Goal: Information Seeking & Learning: Learn about a topic

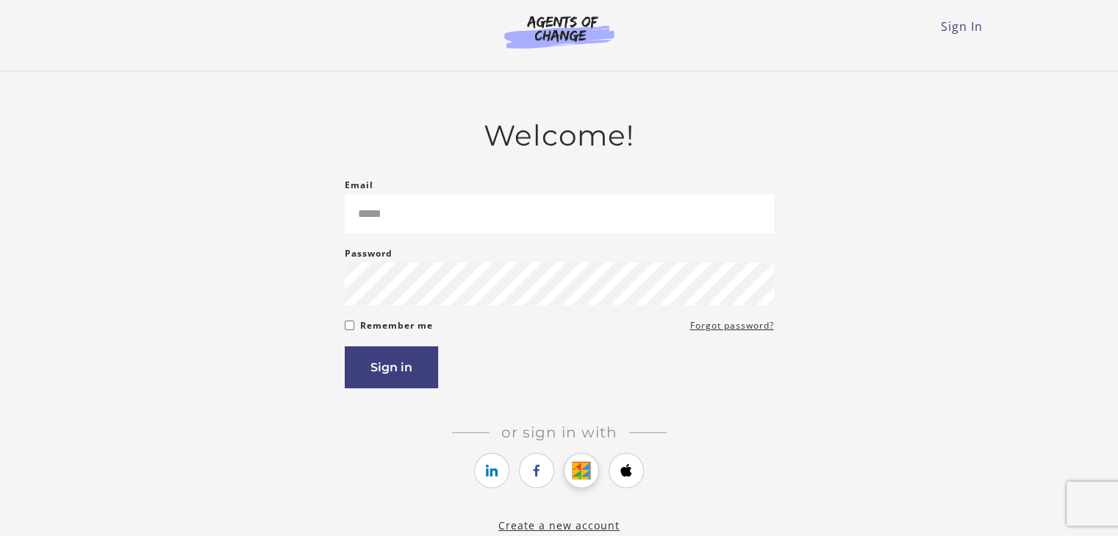
click at [571, 470] on link "https://courses.thinkific.com/users/auth/google?ss%5Breferral%5D=&ss%5Buser_ret…" at bounding box center [581, 470] width 35 height 35
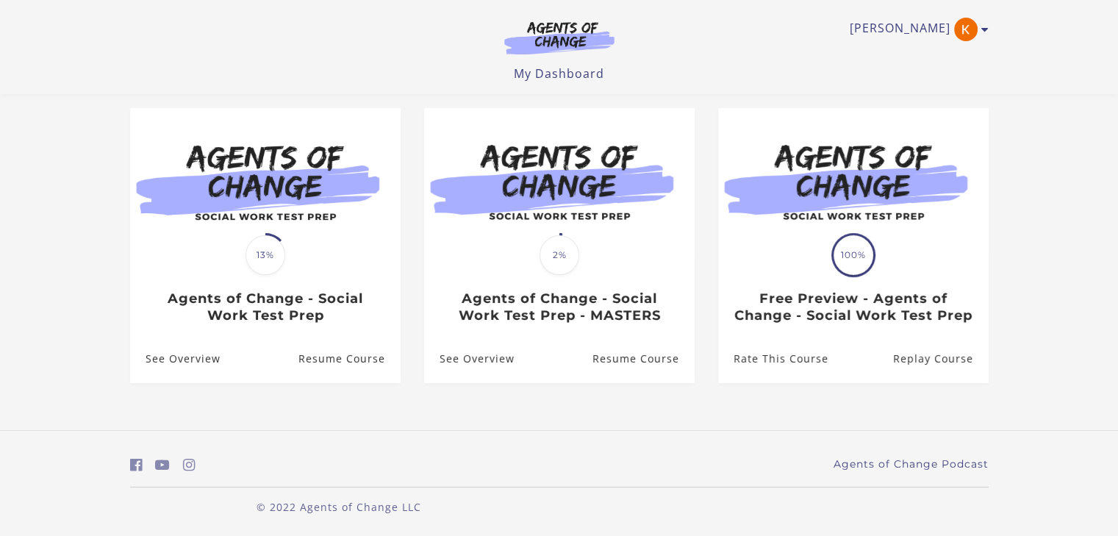
scroll to position [121, 0]
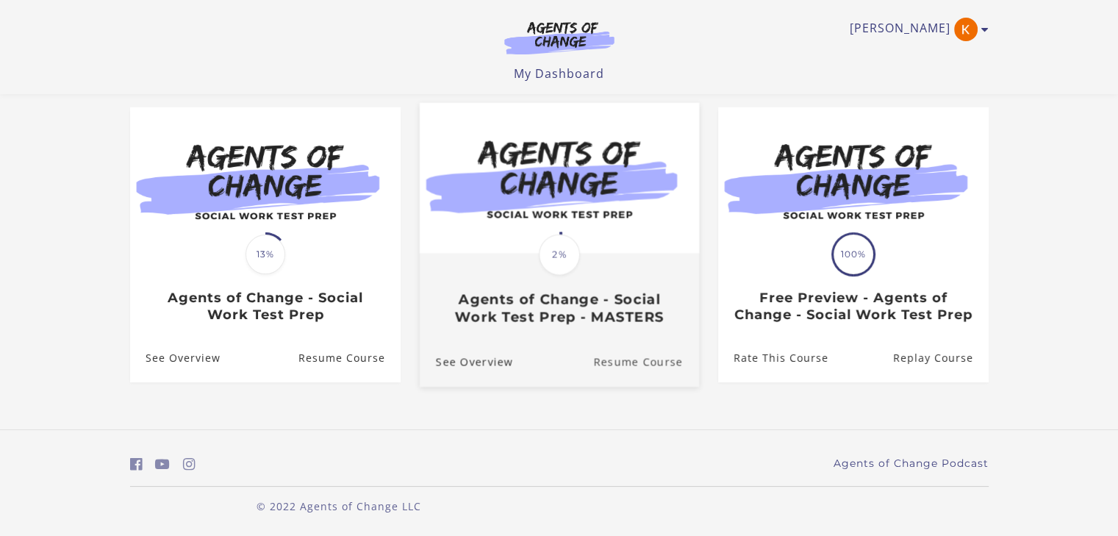
click at [634, 385] on link "Resume Course" at bounding box center [646, 361] width 106 height 49
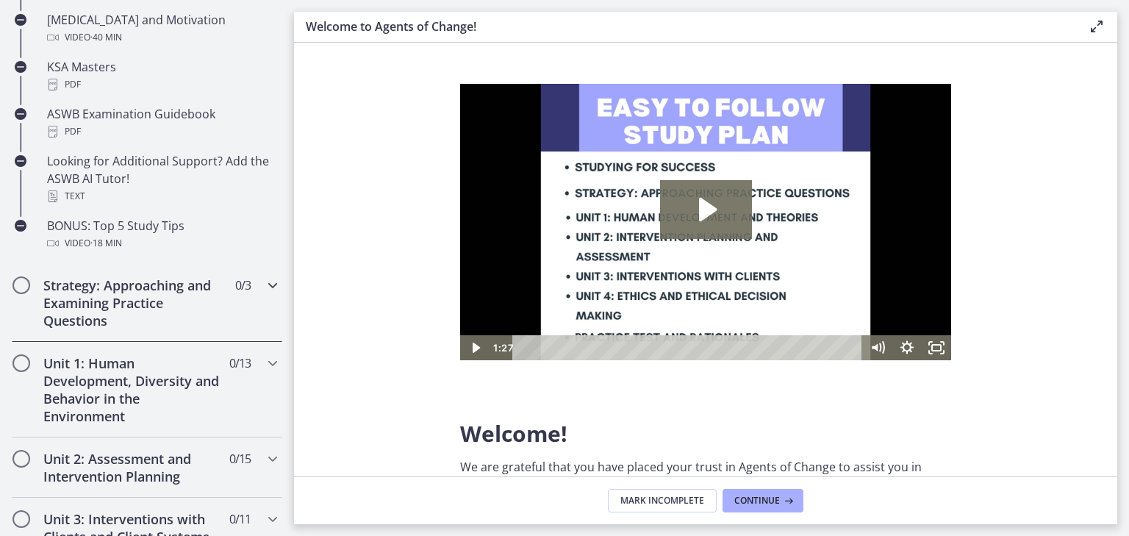
click at [70, 301] on h2 "Strategy: Approaching and Examining Practice Questions" at bounding box center [132, 302] width 179 height 53
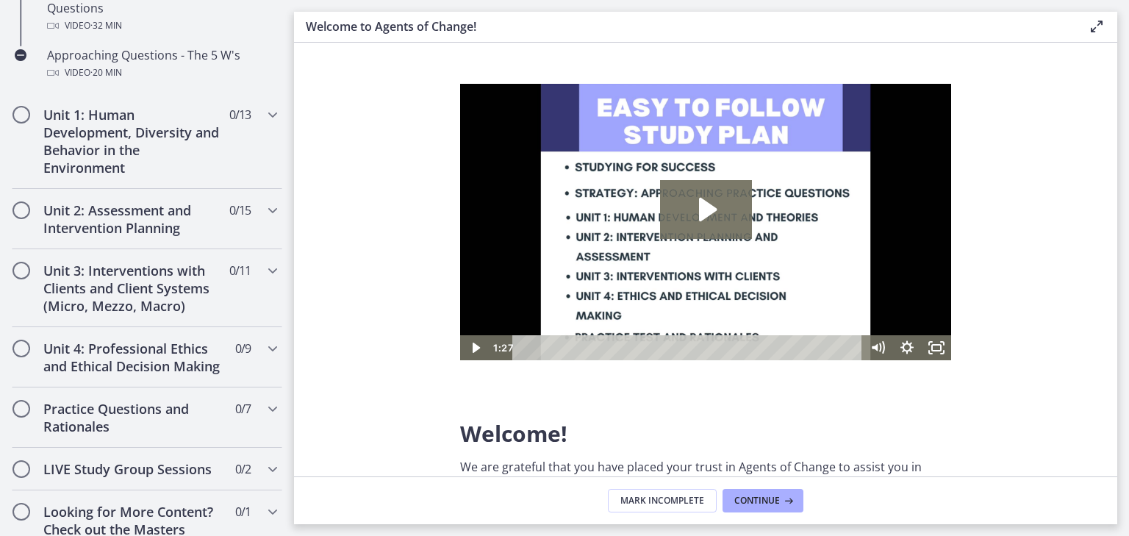
scroll to position [495, 0]
click at [97, 226] on h2 "Unit 2: Assessment and Intervention Planning" at bounding box center [132, 219] width 179 height 35
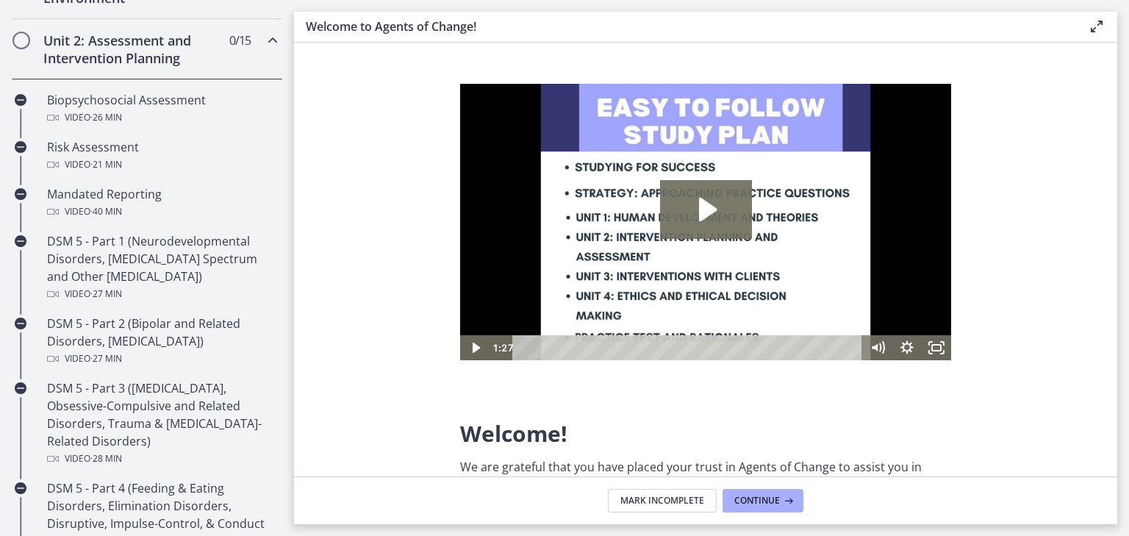
click at [65, 60] on h2 "Unit 2: Assessment and Intervention Planning" at bounding box center [132, 49] width 179 height 35
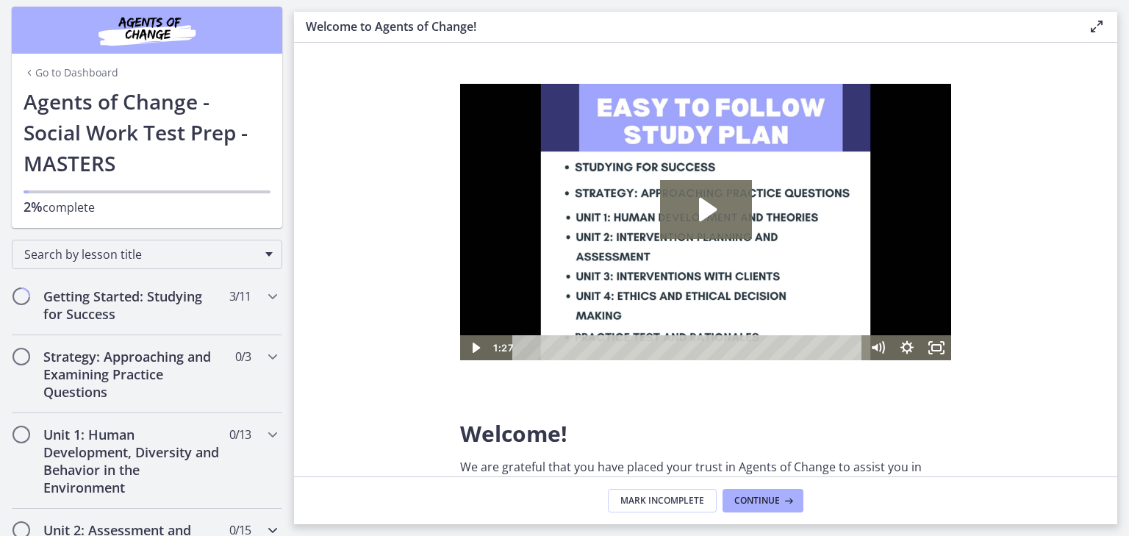
scroll to position [0, 0]
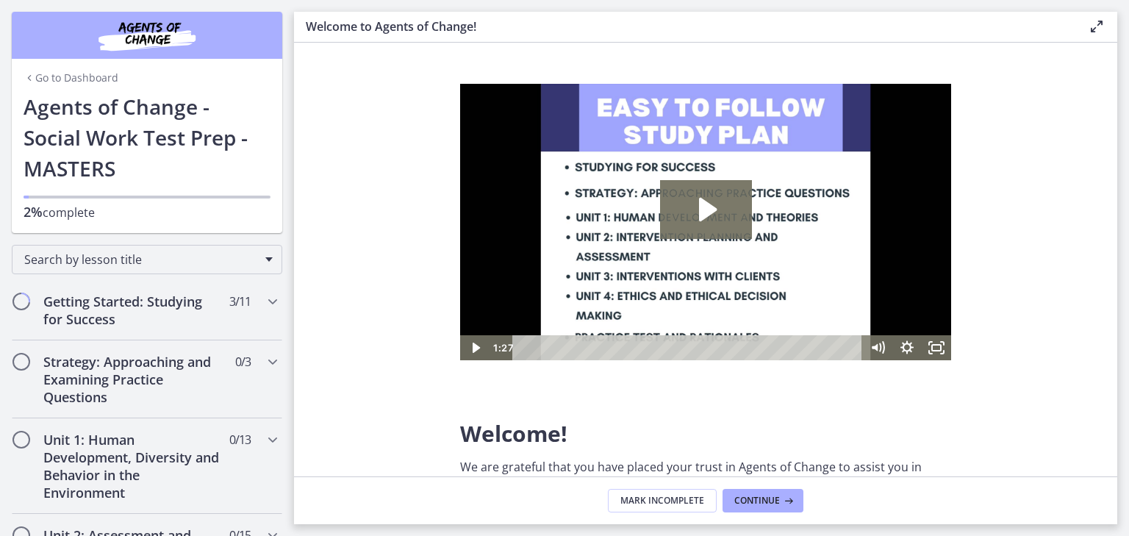
click at [111, 39] on img "Chapters" at bounding box center [147, 35] width 176 height 35
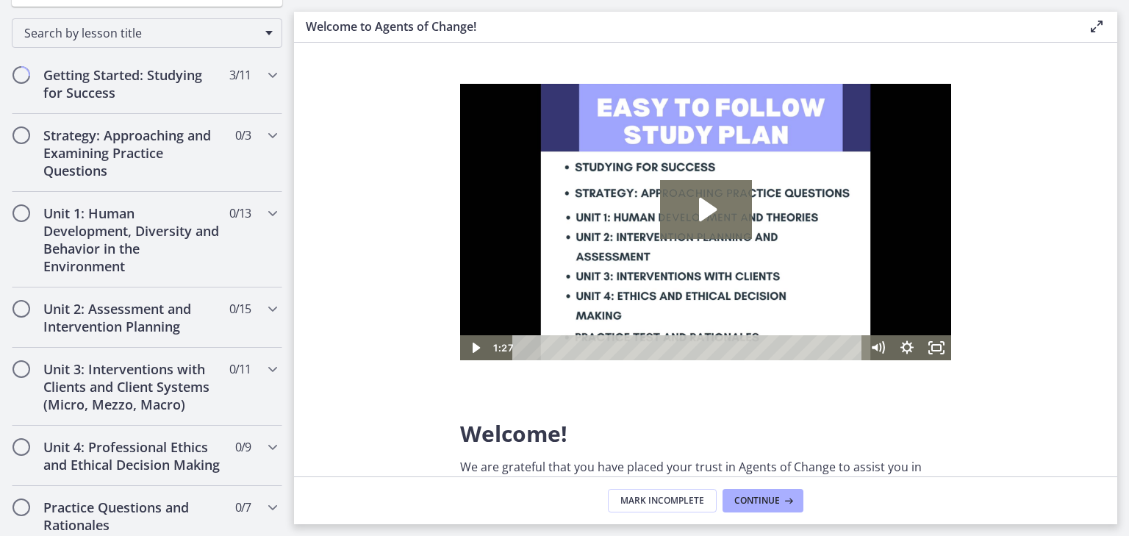
scroll to position [231, 0]
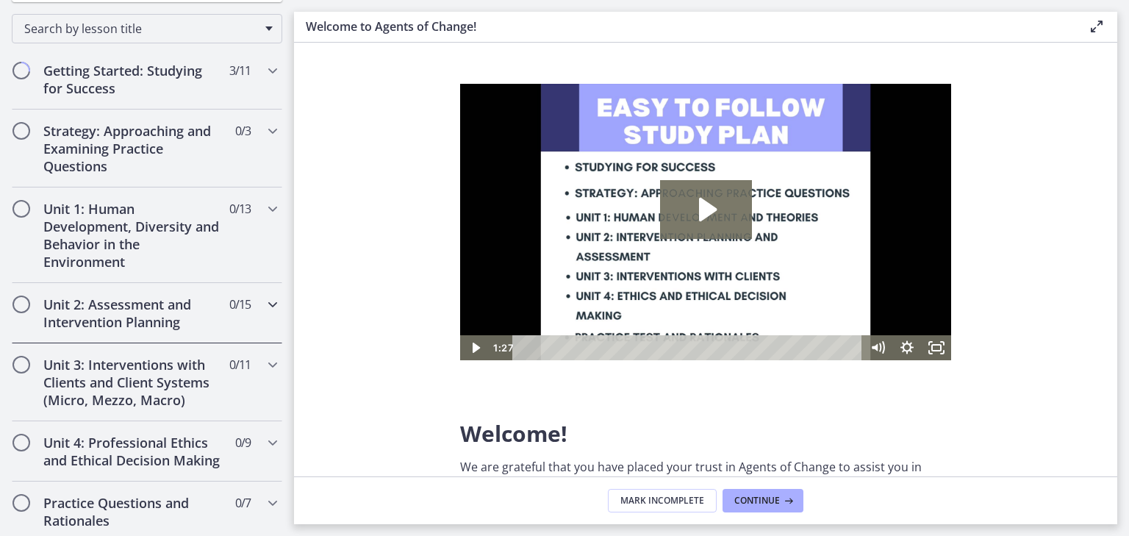
click at [107, 310] on h2 "Unit 2: Assessment and Intervention Planning" at bounding box center [132, 312] width 179 height 35
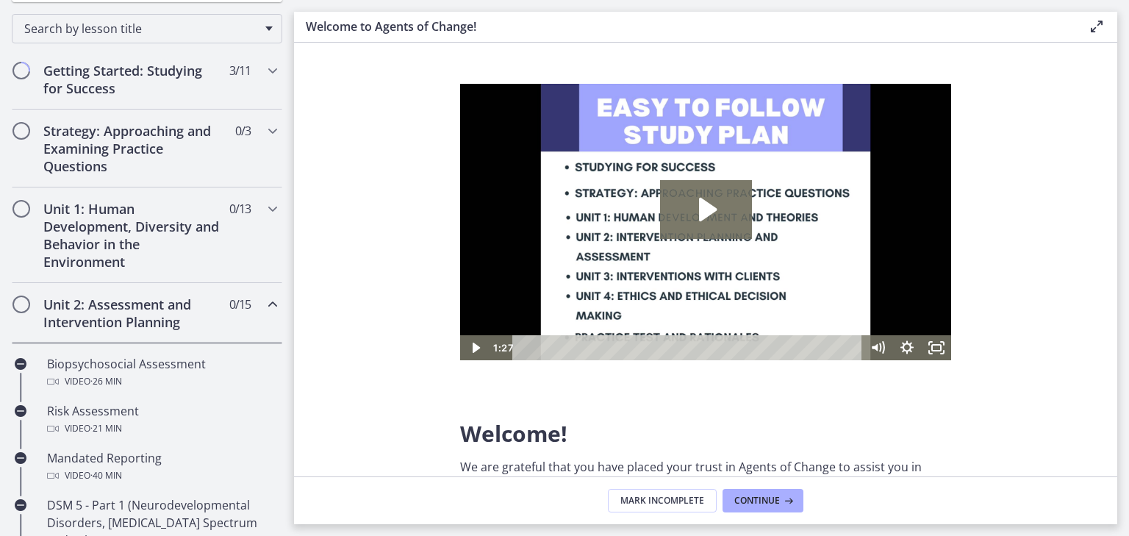
click at [103, 314] on h2 "Unit 2: Assessment and Intervention Planning" at bounding box center [132, 312] width 179 height 35
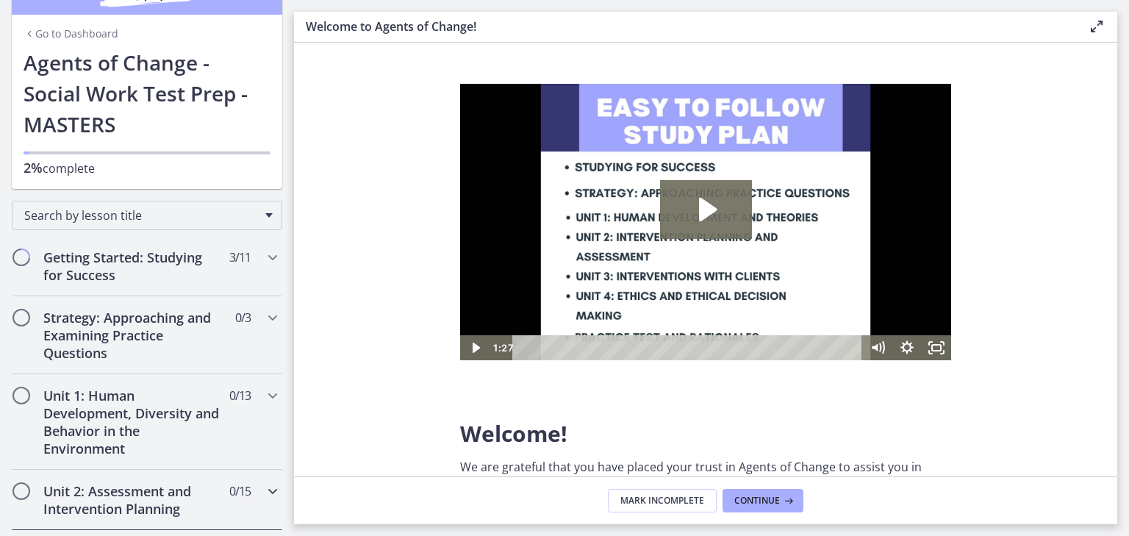
scroll to position [0, 0]
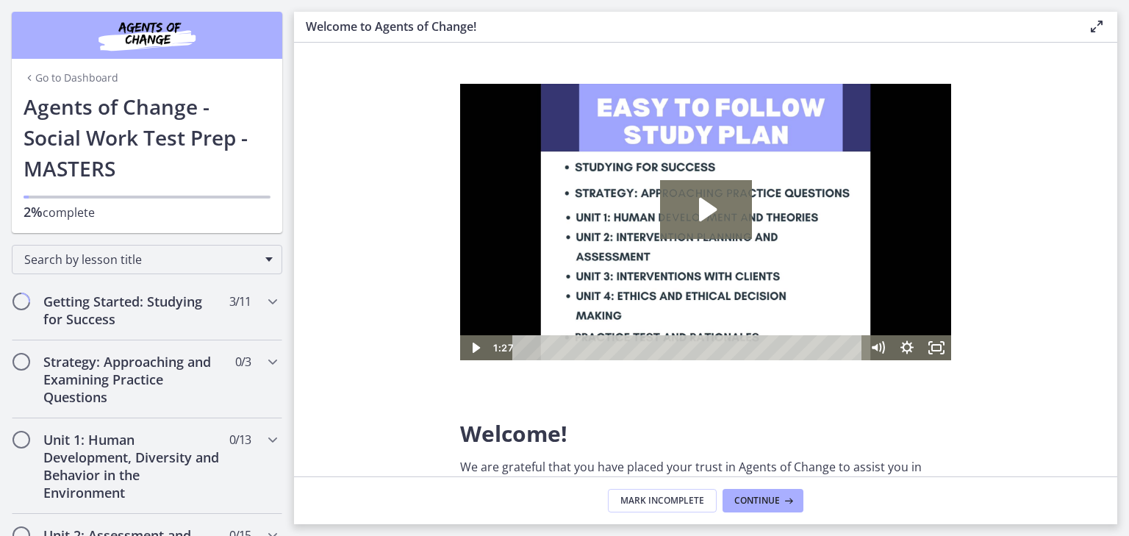
click at [109, 37] on img "Chapters" at bounding box center [147, 35] width 176 height 35
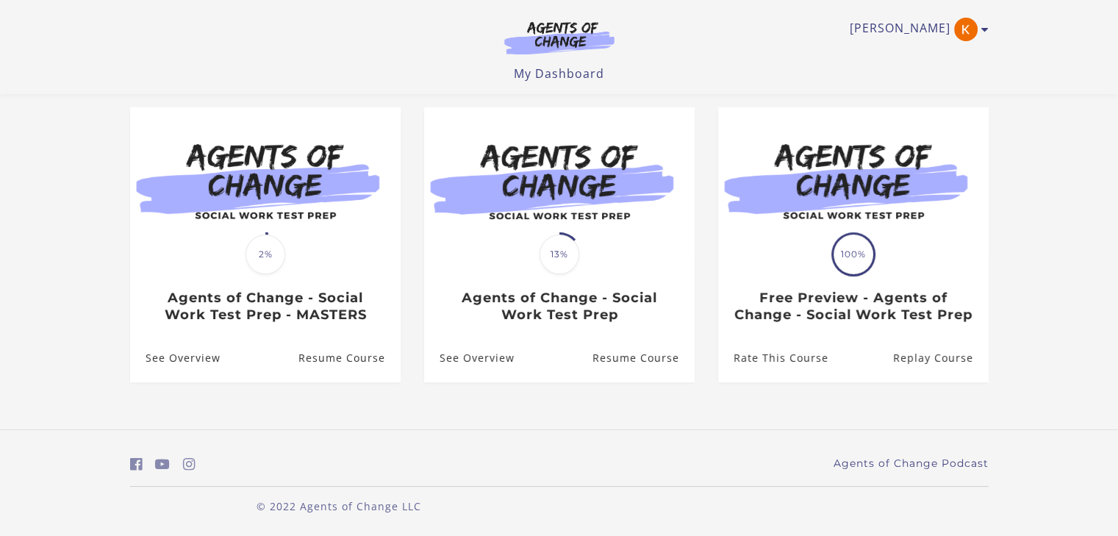
scroll to position [121, 0]
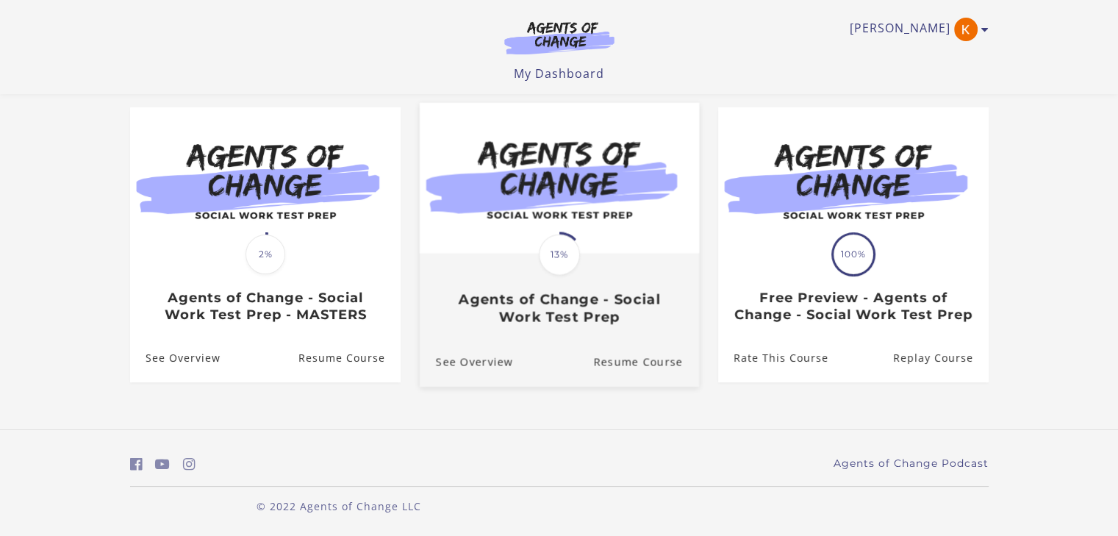
click at [566, 285] on div "Translation missing: en.liquid.partials.dashboard_course_card.progress_descript…" at bounding box center [558, 289] width 279 height 71
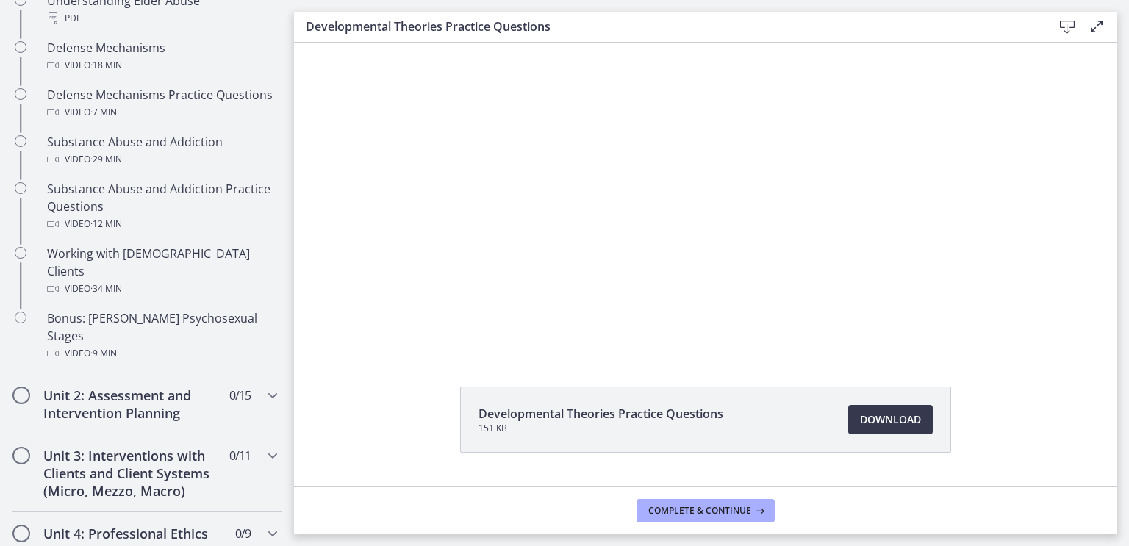
scroll to position [857, 0]
click at [851, 257] on div at bounding box center [705, 181] width 605 height 344
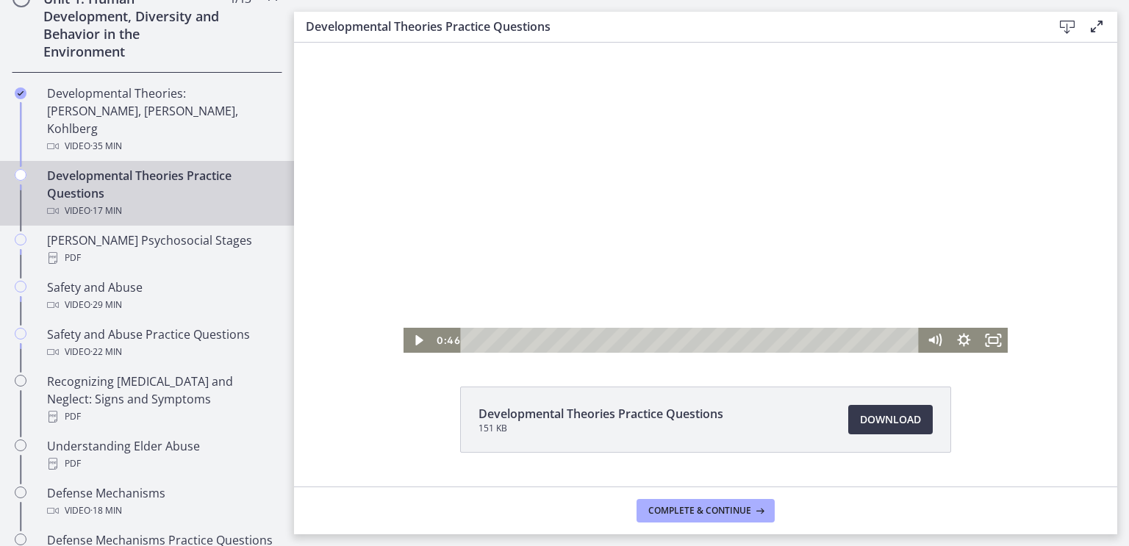
scroll to position [400, 0]
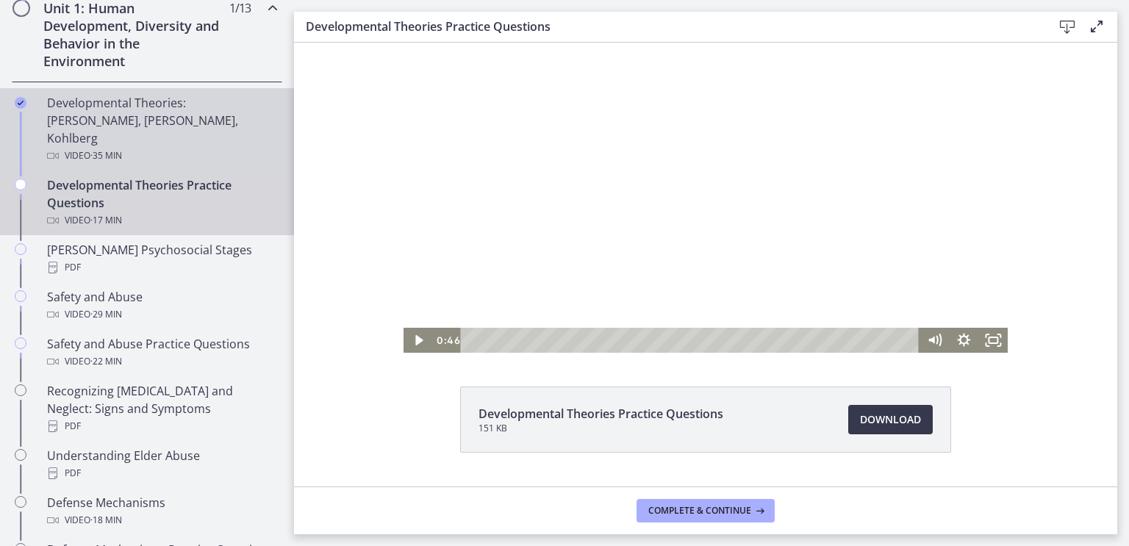
click at [93, 120] on div "Developmental Theories: [PERSON_NAME], [PERSON_NAME], Kohlberg Video · 35 min" at bounding box center [161, 129] width 229 height 71
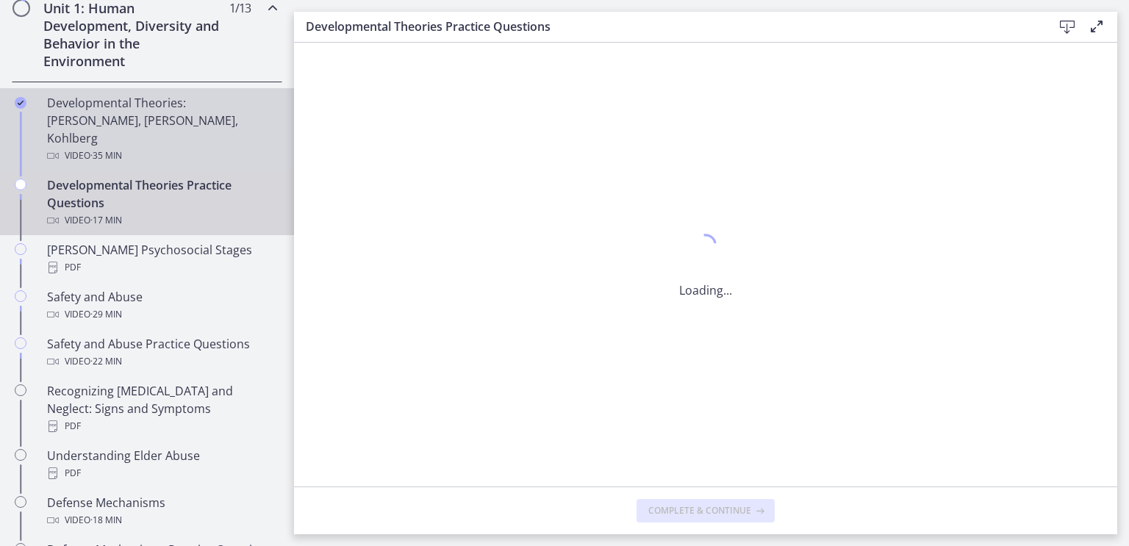
scroll to position [0, 0]
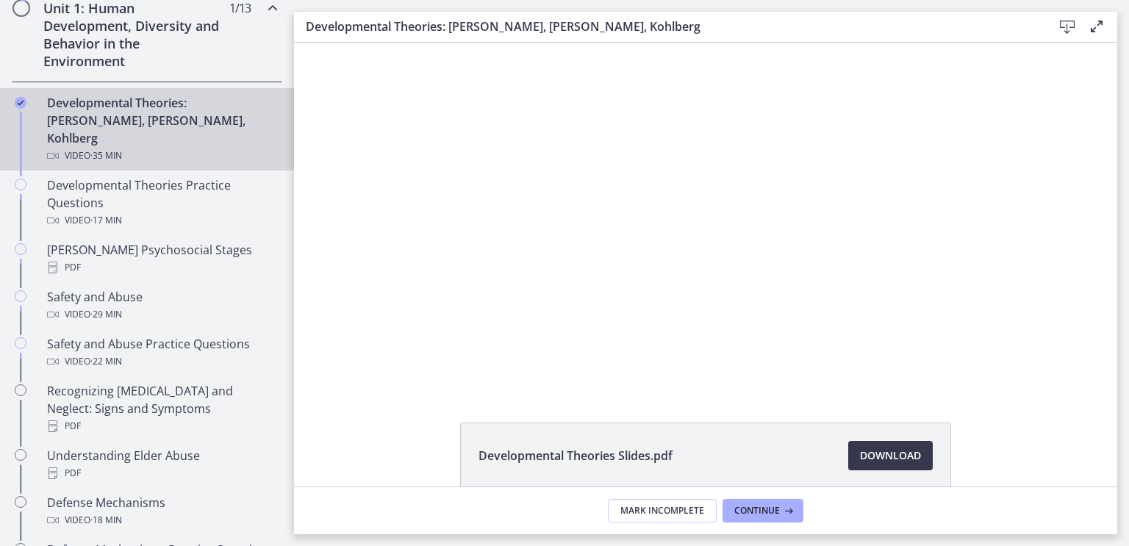
scroll to position [7, 0]
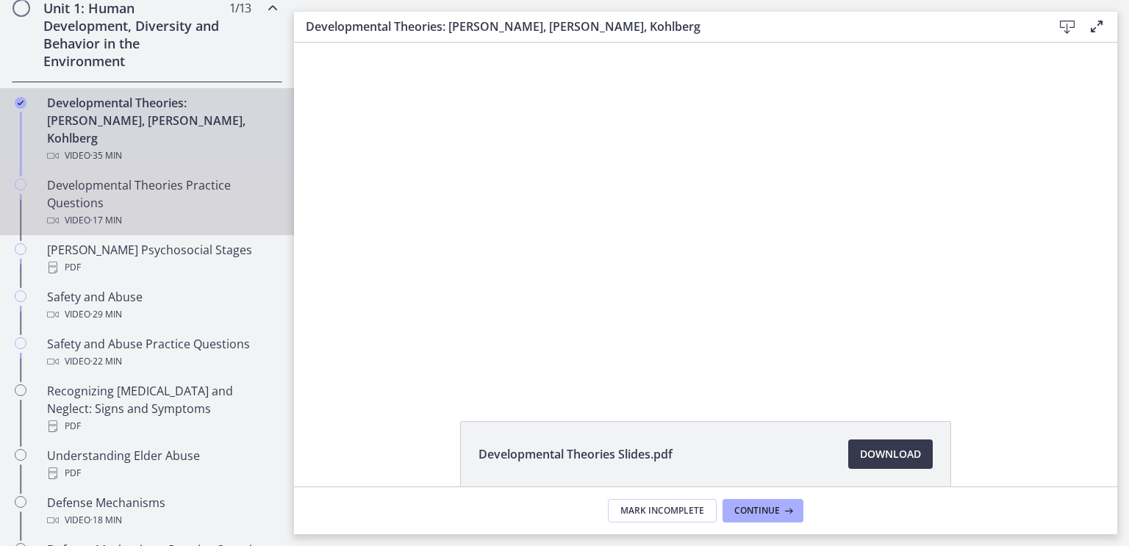
click at [54, 179] on div "Developmental Theories Practice Questions Video · 17 min" at bounding box center [161, 202] width 229 height 53
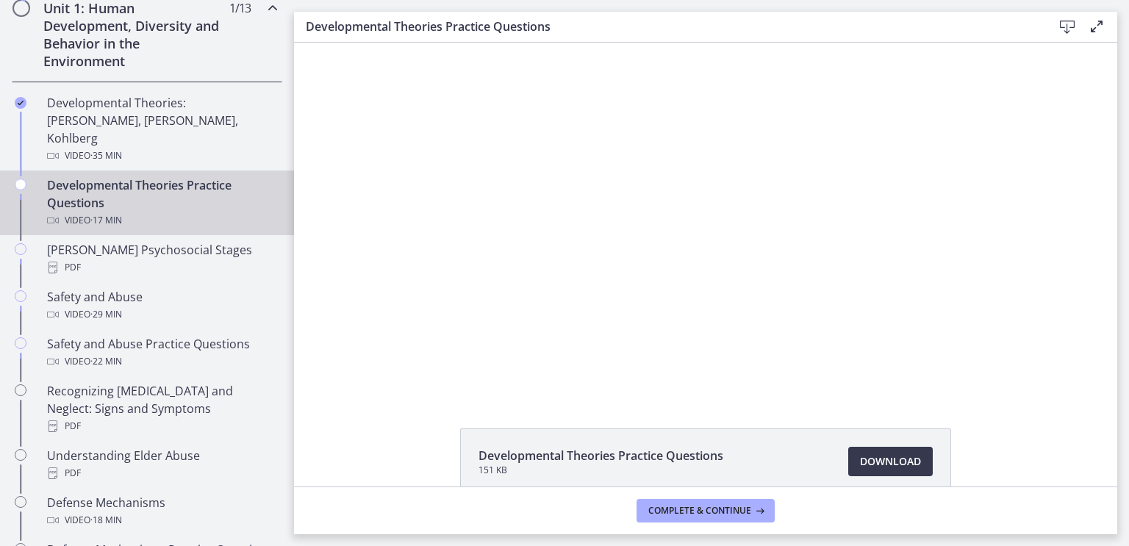
click at [849, 320] on div at bounding box center [705, 219] width 619 height 352
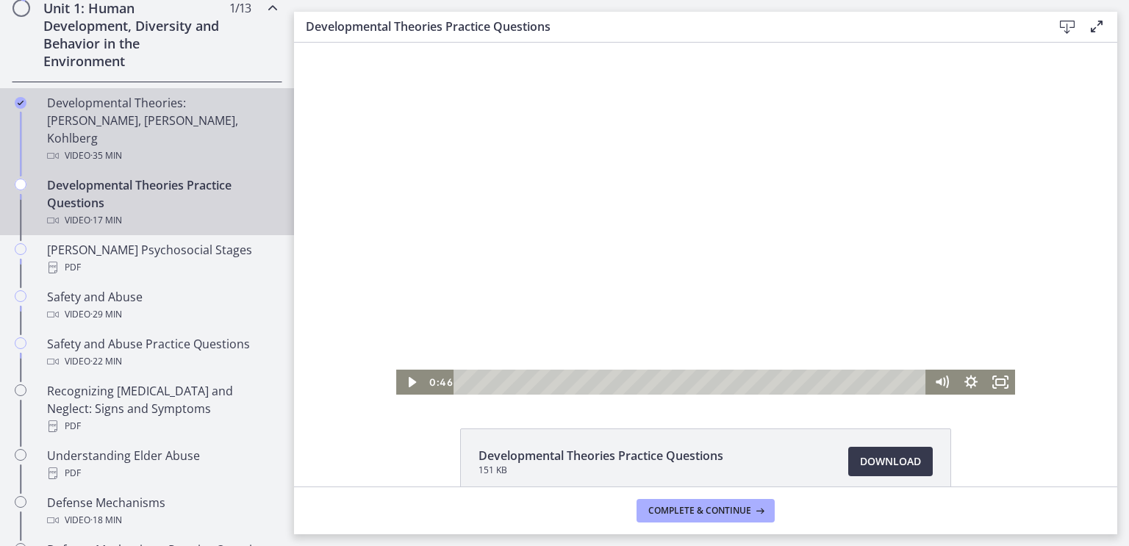
click at [104, 147] on span "· 35 min" at bounding box center [106, 156] width 32 height 18
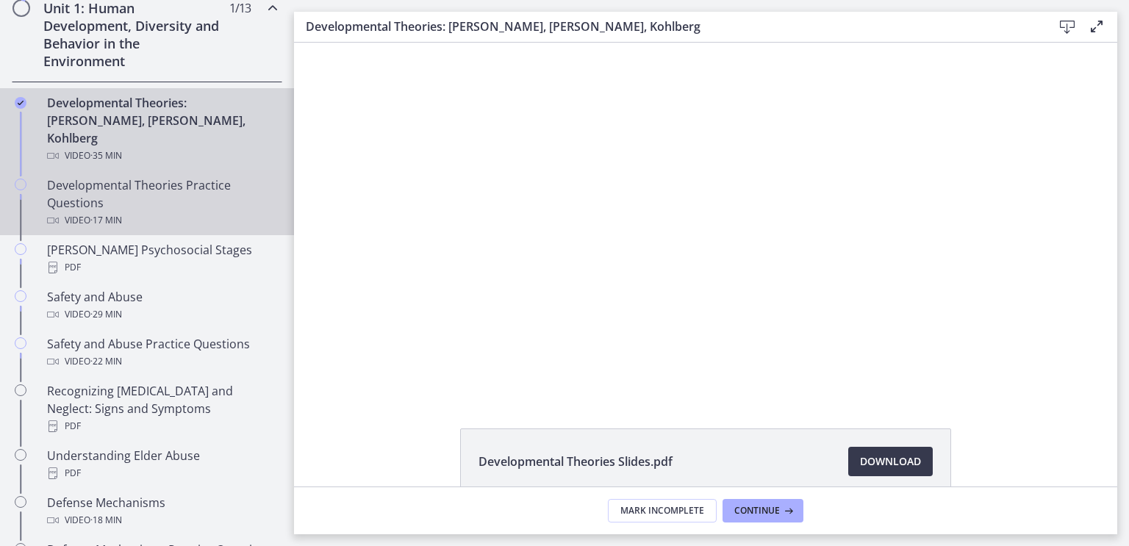
click at [125, 176] on div "Developmental Theories Practice Questions Video · 17 min" at bounding box center [161, 202] width 229 height 53
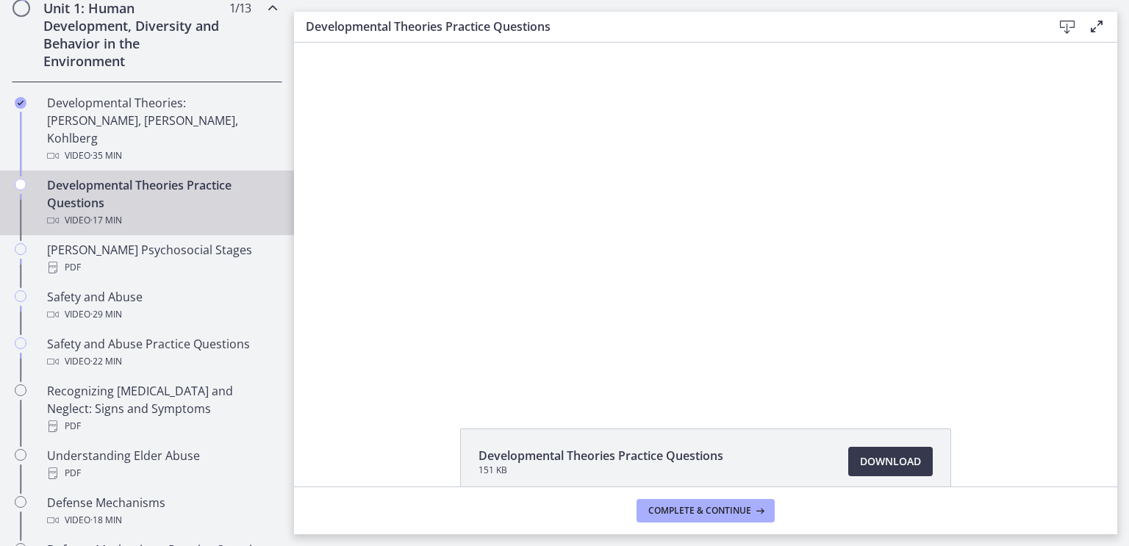
click at [457, 258] on div at bounding box center [705, 219] width 619 height 352
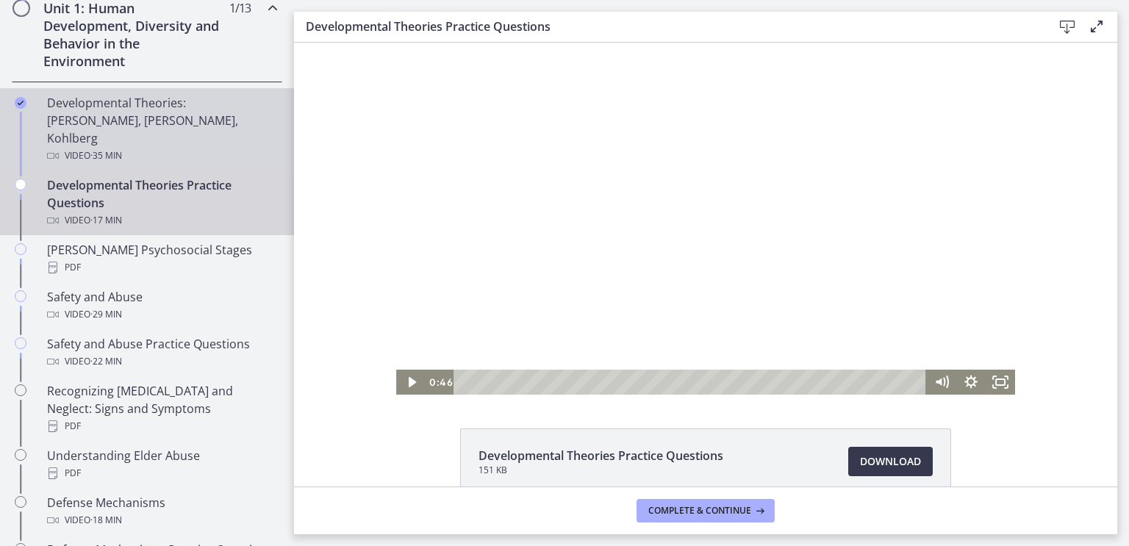
click at [93, 147] on span "· 35 min" at bounding box center [106, 156] width 32 height 18
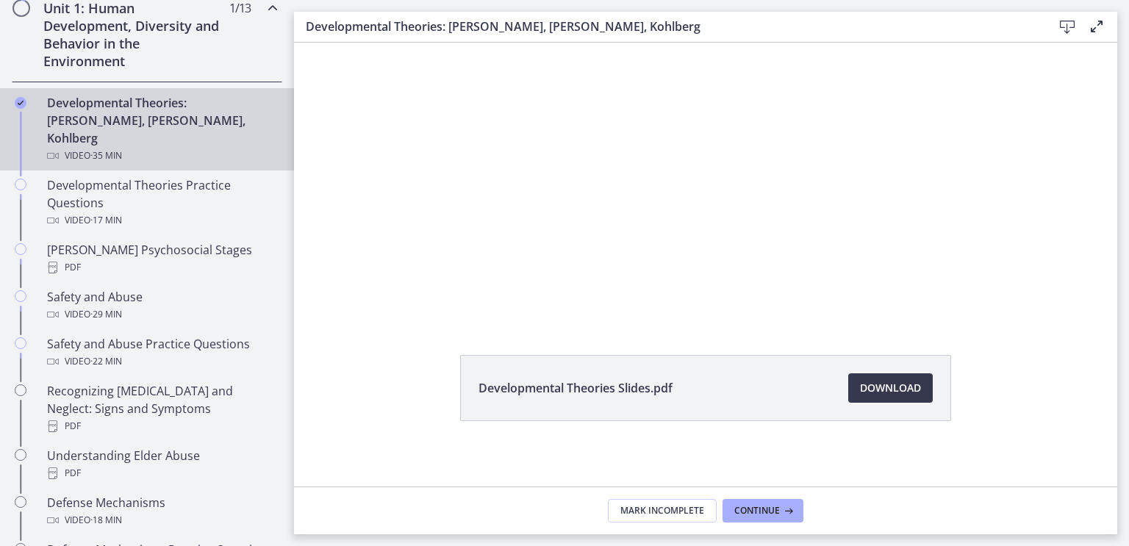
scroll to position [78, 0]
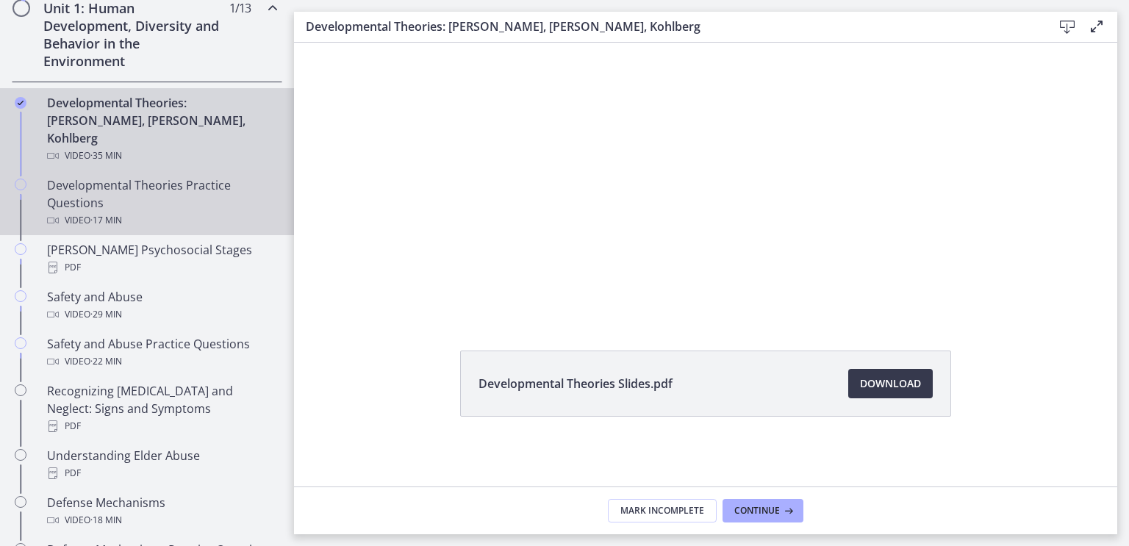
click at [91, 176] on div "Developmental Theories Practice Questions Video · 17 min" at bounding box center [161, 202] width 229 height 53
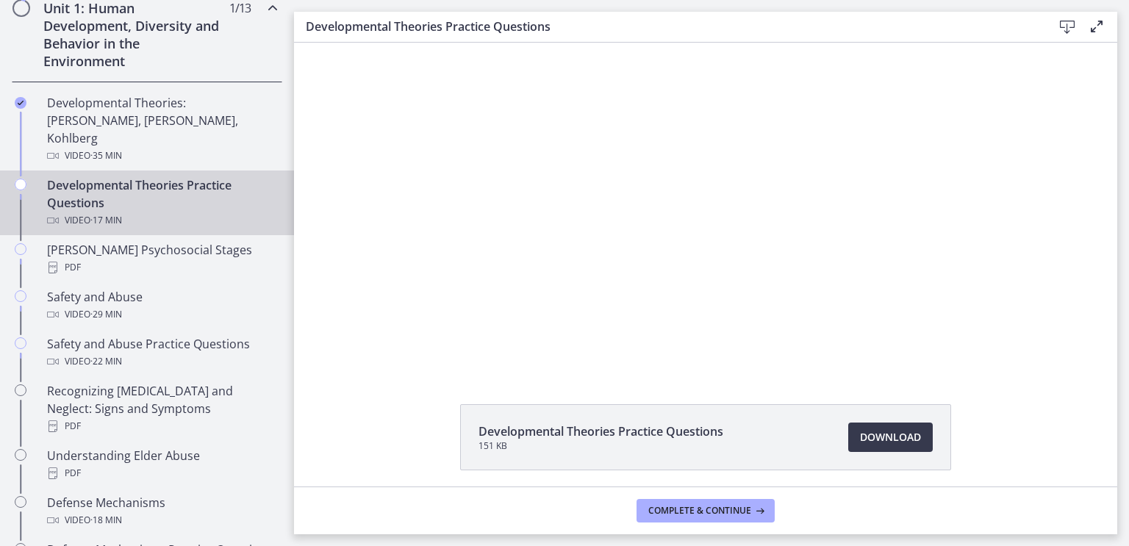
scroll to position [18, 0]
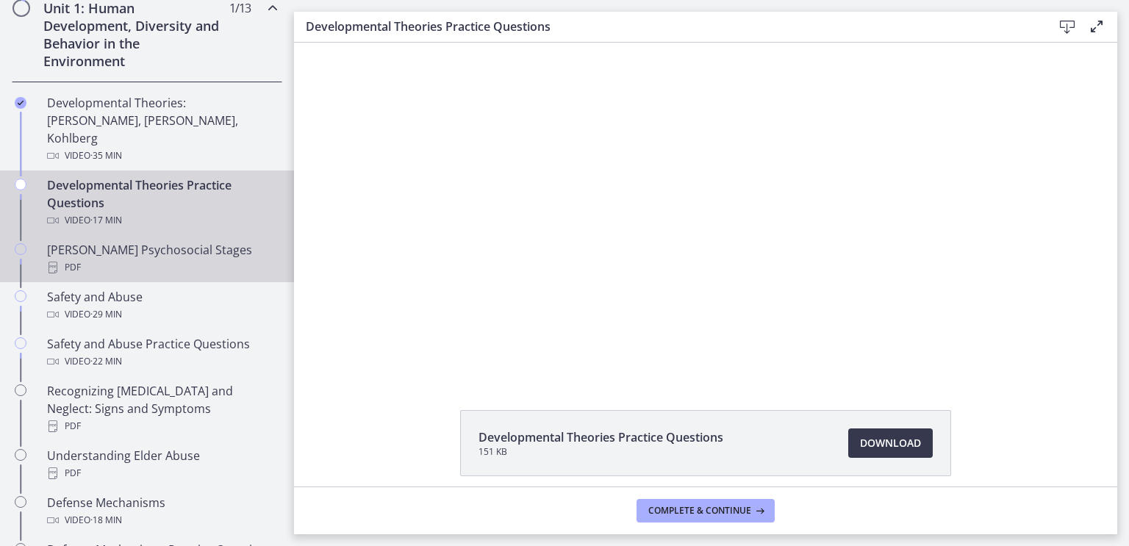
click at [207, 241] on div "[PERSON_NAME] Psychosocial Stages PDF" at bounding box center [161, 258] width 229 height 35
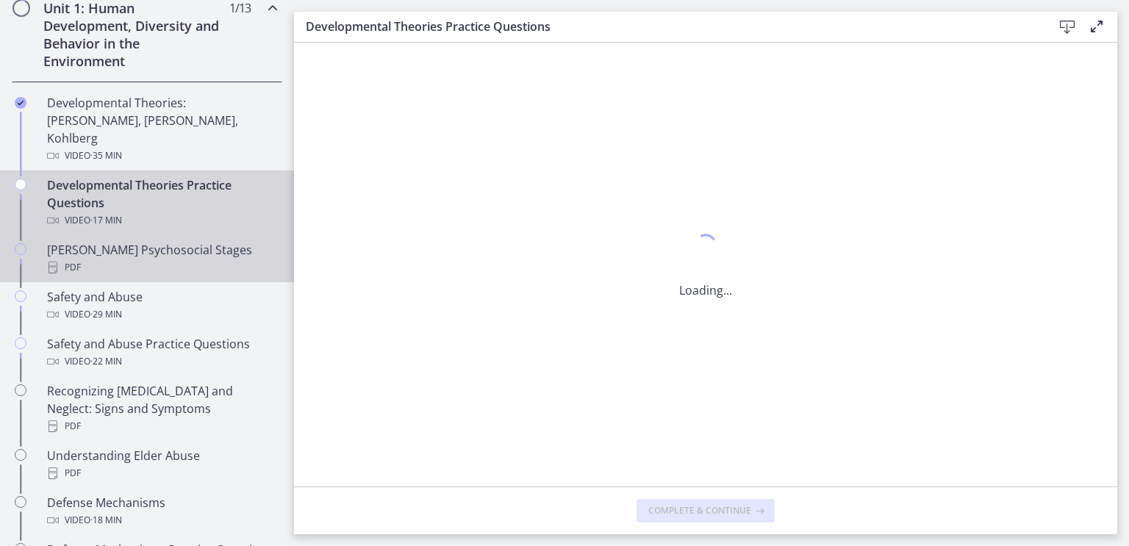
scroll to position [0, 0]
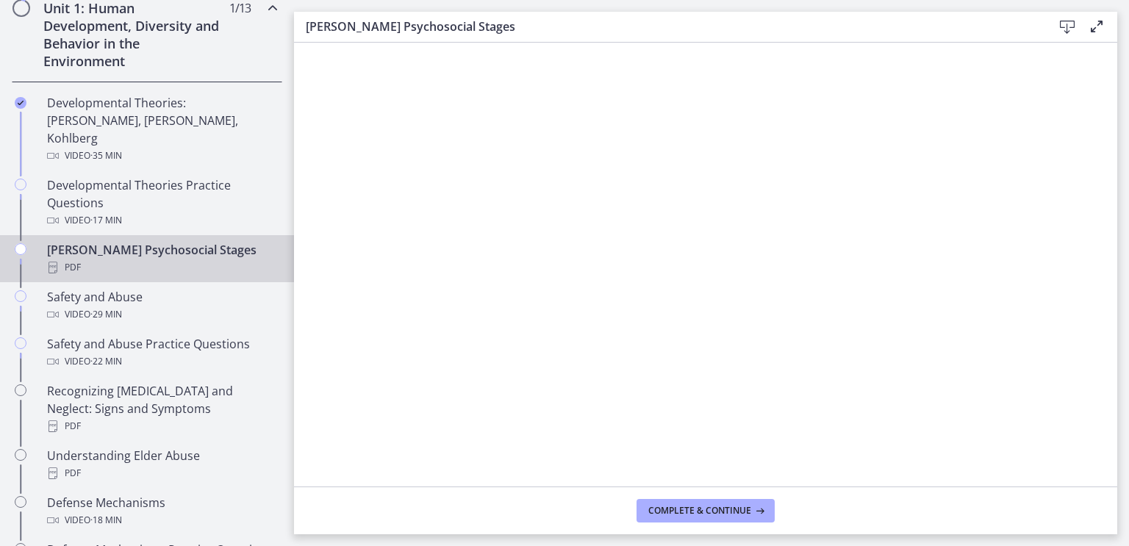
click at [201, 306] on div "Video · 29 min" at bounding box center [161, 315] width 229 height 18
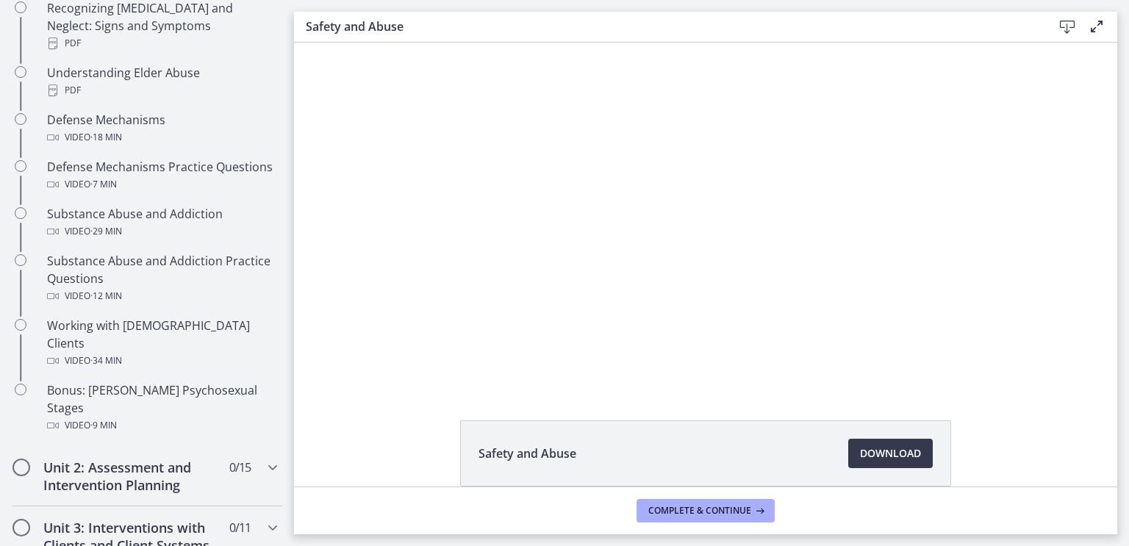
scroll to position [789, 0]
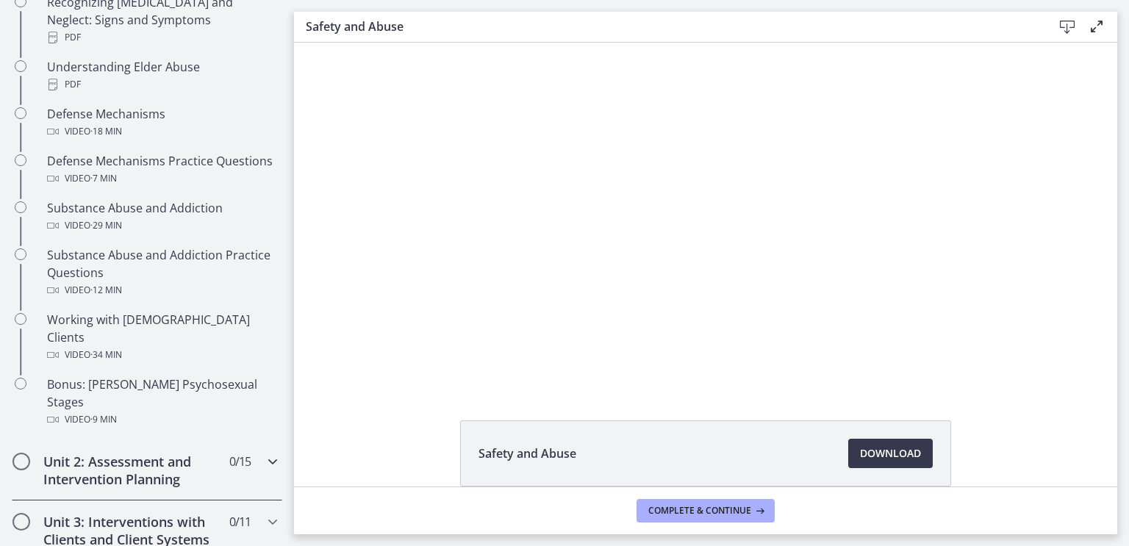
click at [93, 453] on h2 "Unit 2: Assessment and Intervention Planning" at bounding box center [132, 470] width 179 height 35
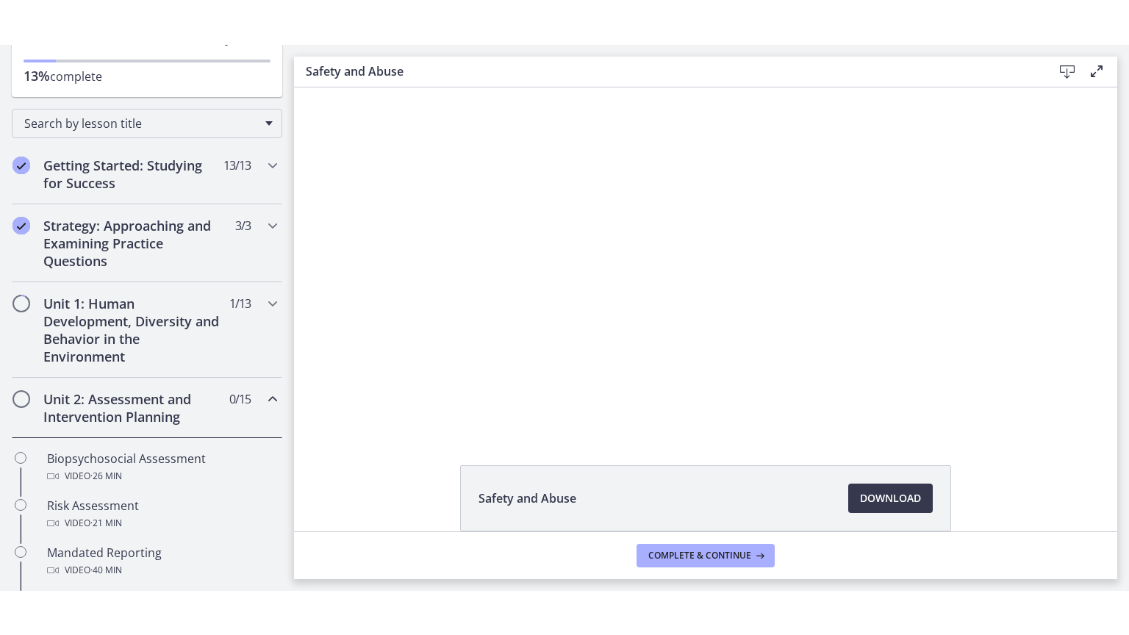
scroll to position [148, 0]
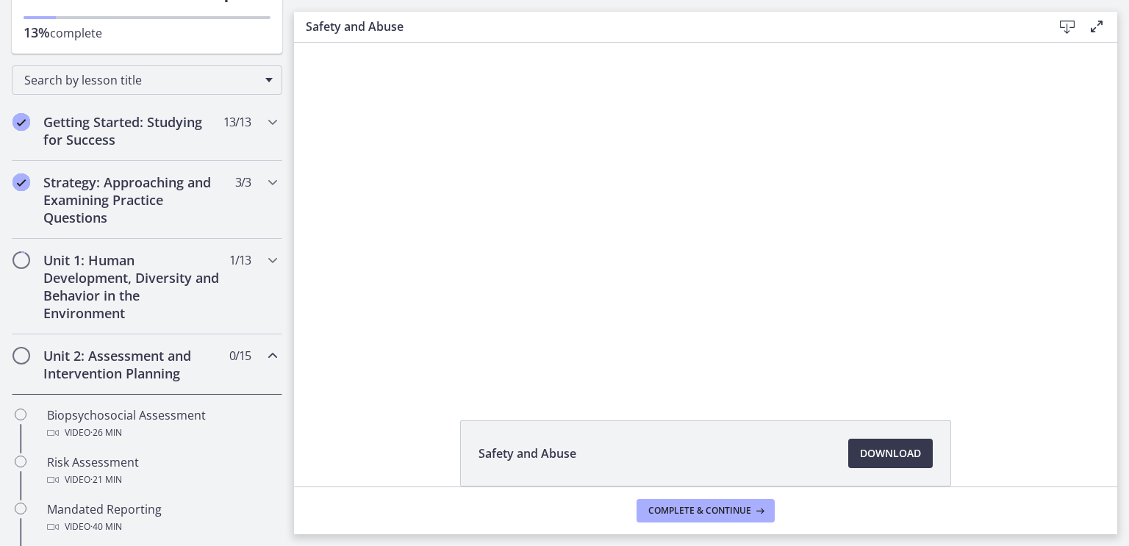
click at [93, 372] on h2 "Unit 2: Assessment and Intervention Planning" at bounding box center [132, 364] width 179 height 35
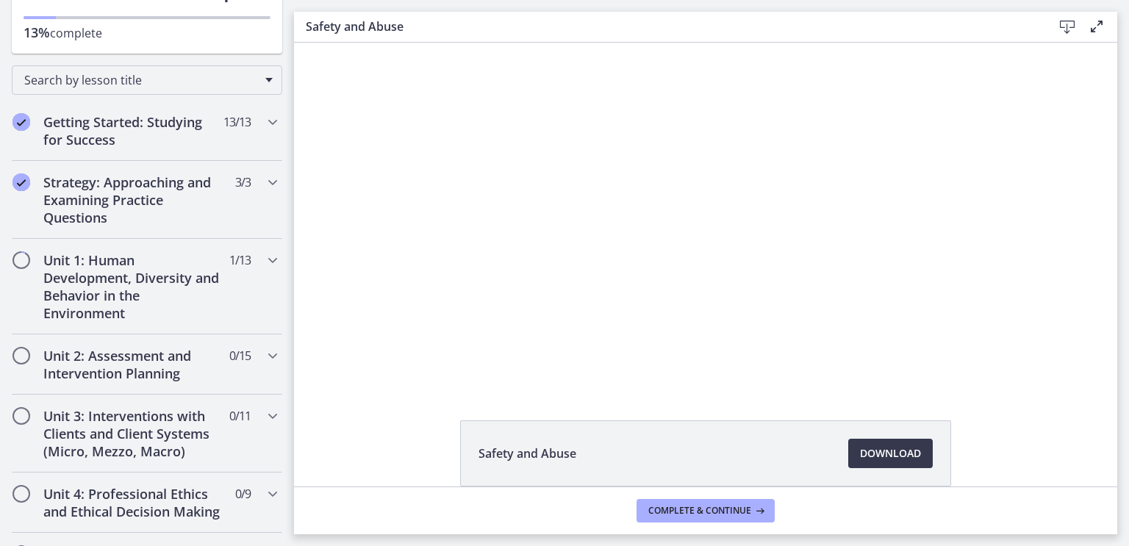
click at [949, 341] on div at bounding box center [705, 211] width 626 height 352
click at [1002, 364] on icon "Fullscreen" at bounding box center [1003, 374] width 29 height 25
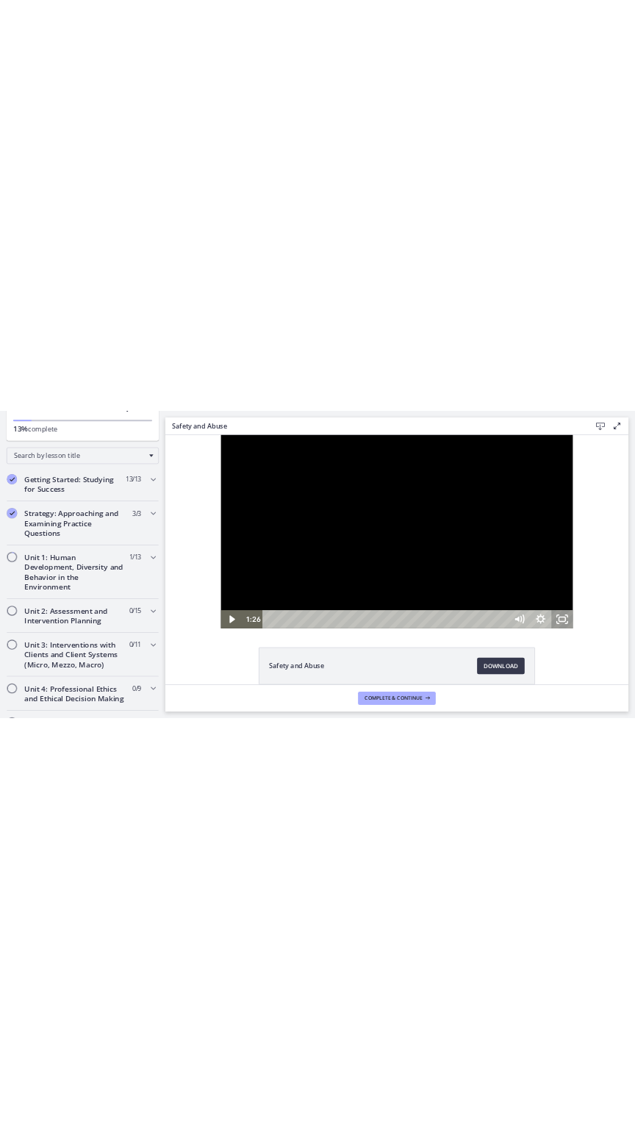
scroll to position [0, 0]
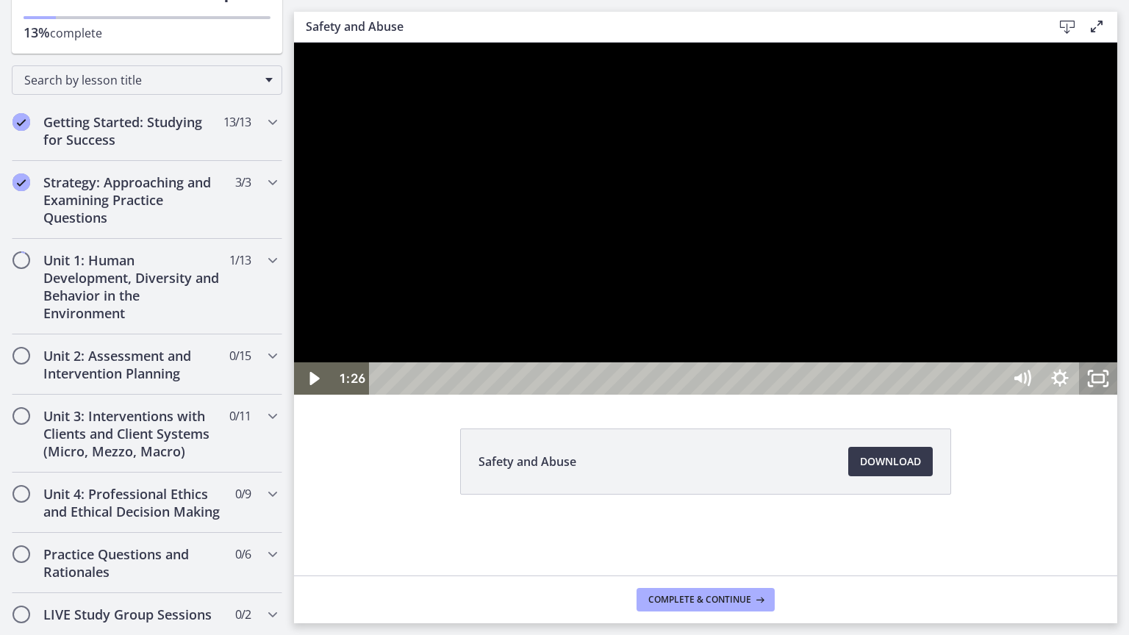
click at [1117, 395] on div at bounding box center [705, 219] width 823 height 352
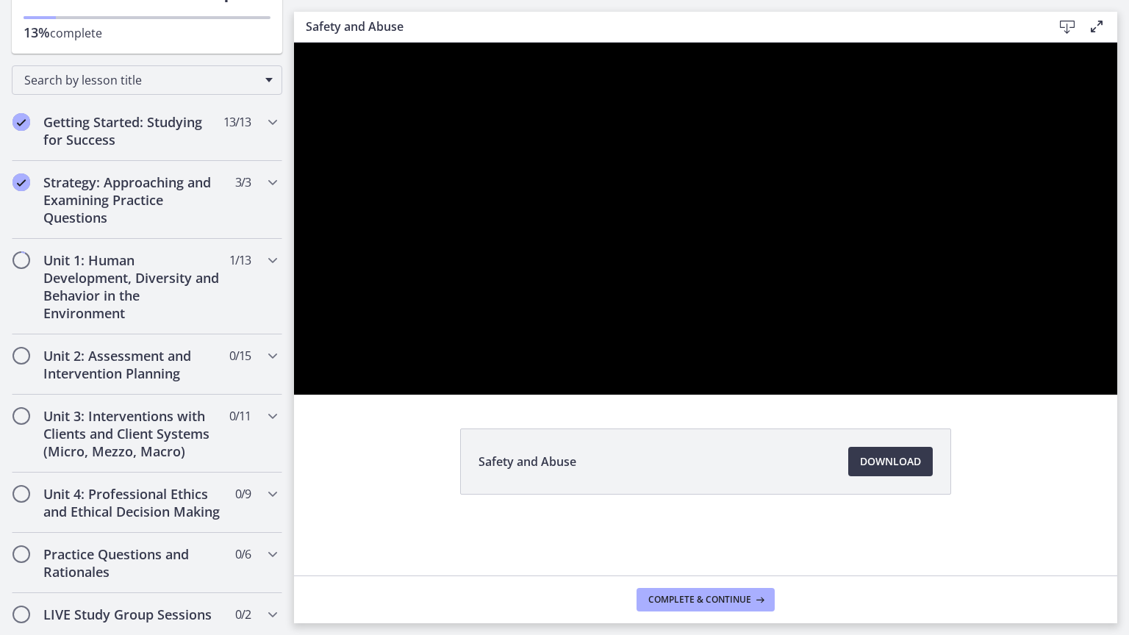
click at [980, 395] on div at bounding box center [705, 219] width 823 height 352
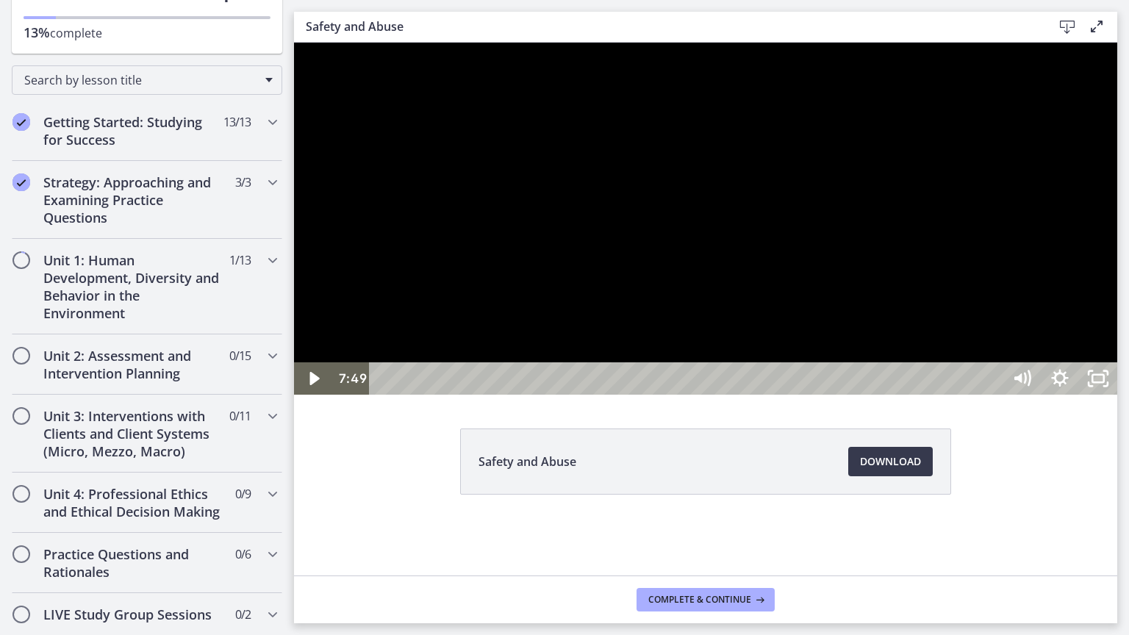
click at [1052, 395] on div at bounding box center [705, 219] width 823 height 352
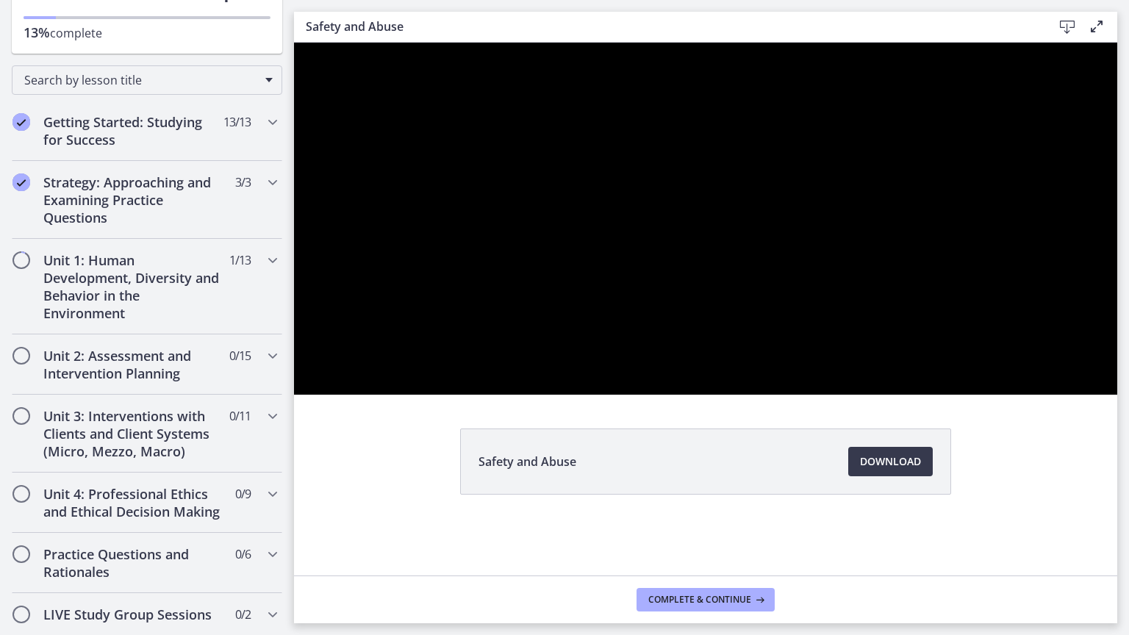
click at [1117, 259] on div at bounding box center [705, 219] width 823 height 352
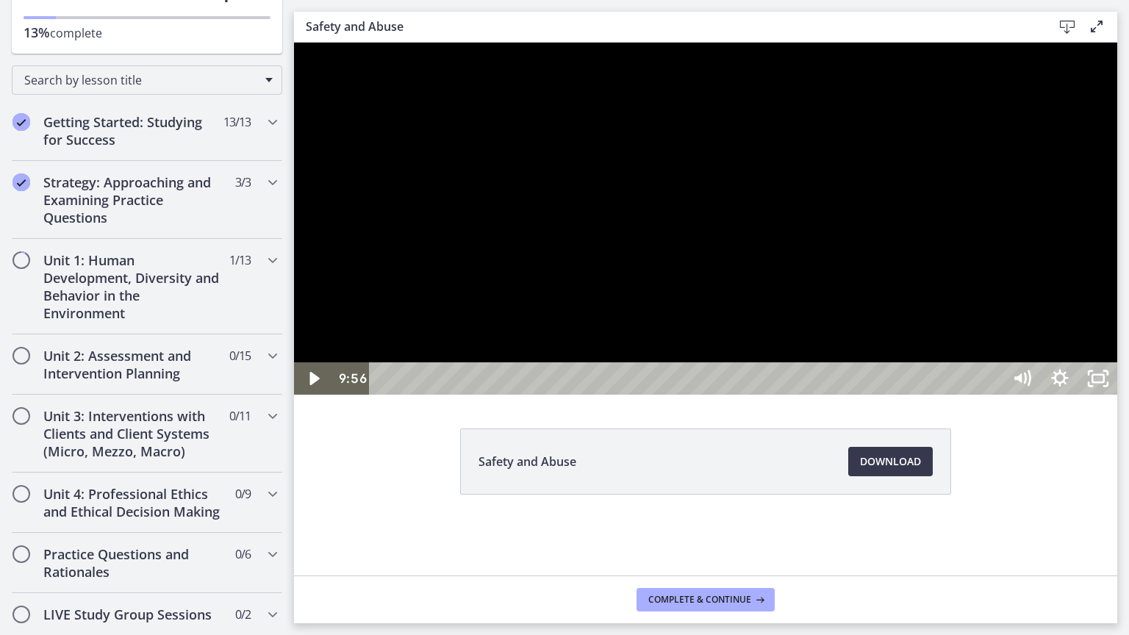
click at [1117, 253] on div at bounding box center [705, 219] width 823 height 352
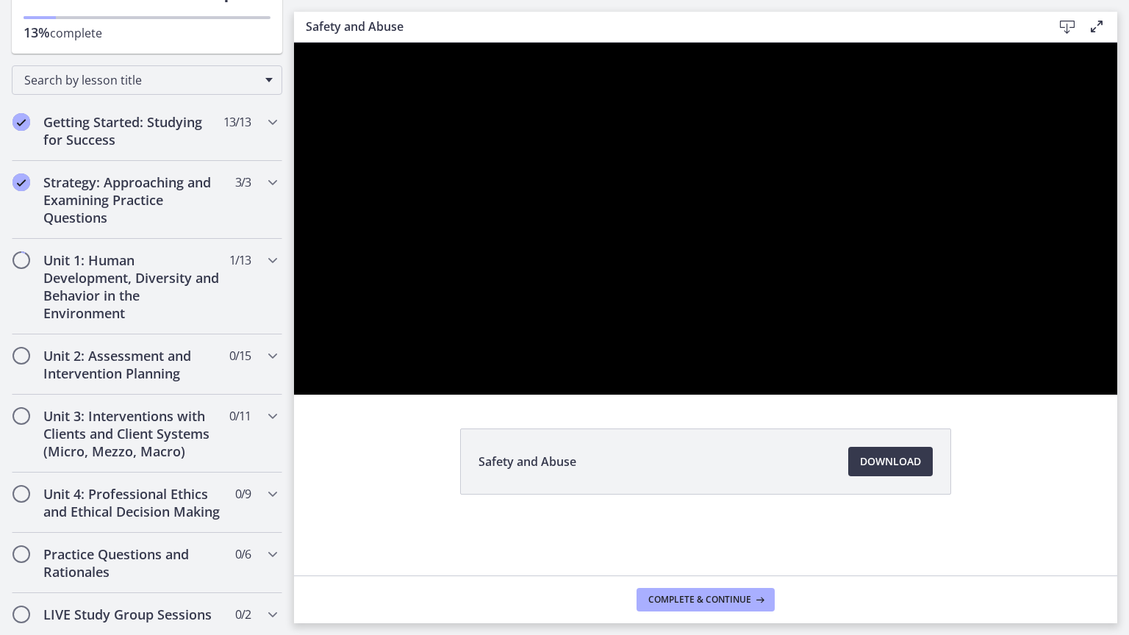
click at [851, 367] on div at bounding box center [705, 219] width 823 height 352
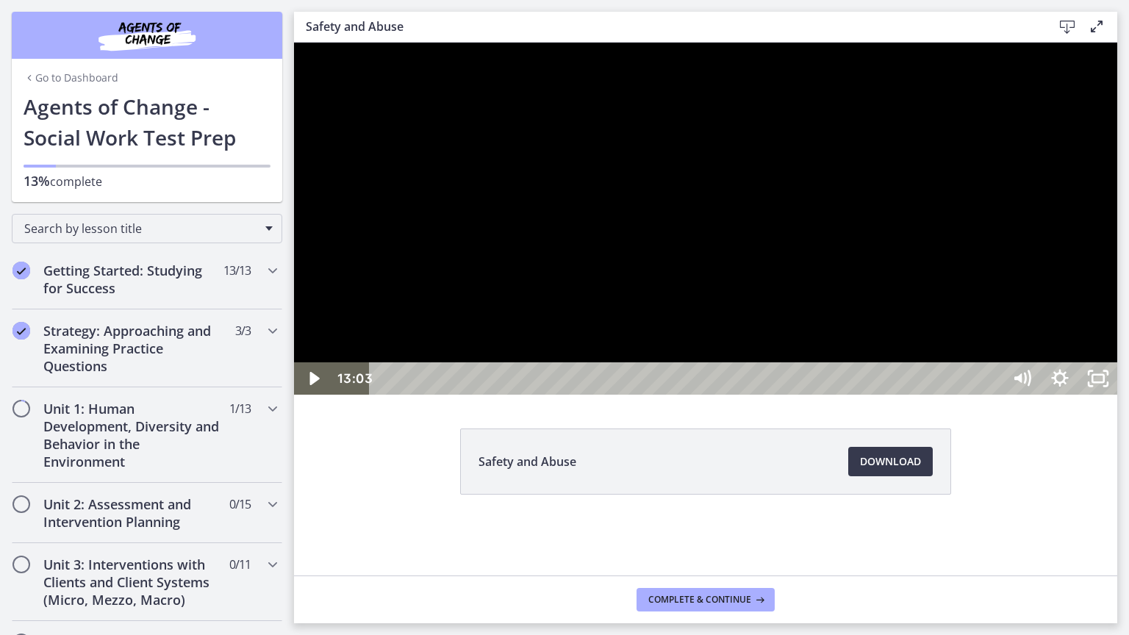
click at [883, 273] on div at bounding box center [705, 219] width 823 height 352
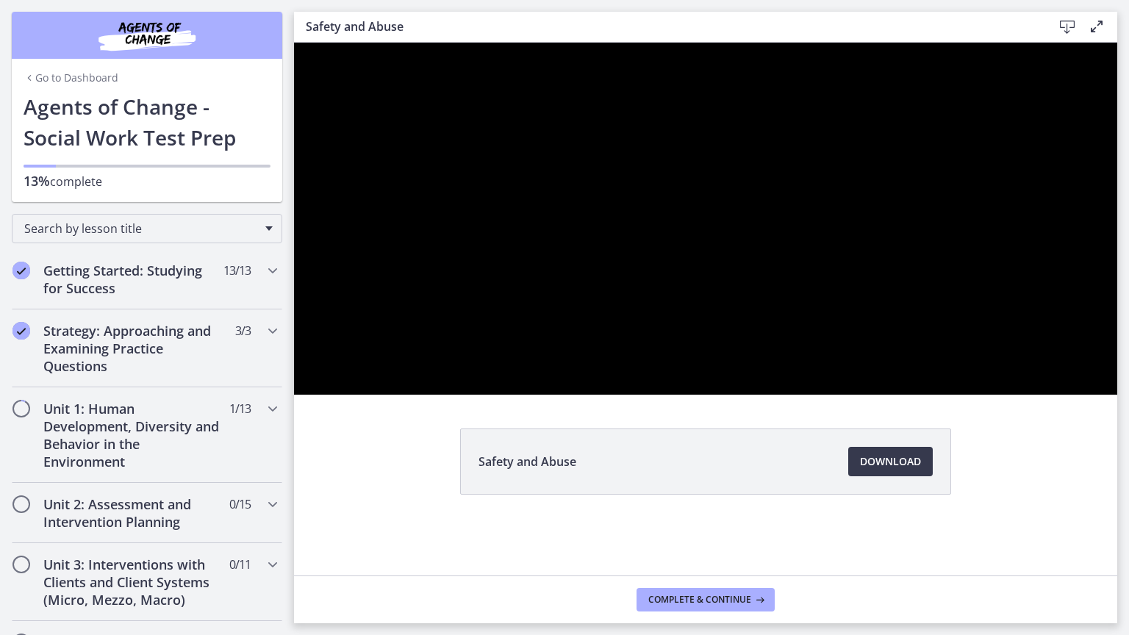
click at [883, 273] on div at bounding box center [705, 219] width 823 height 352
click at [1117, 282] on div at bounding box center [705, 219] width 823 height 352
click at [1117, 317] on div at bounding box center [705, 219] width 823 height 352
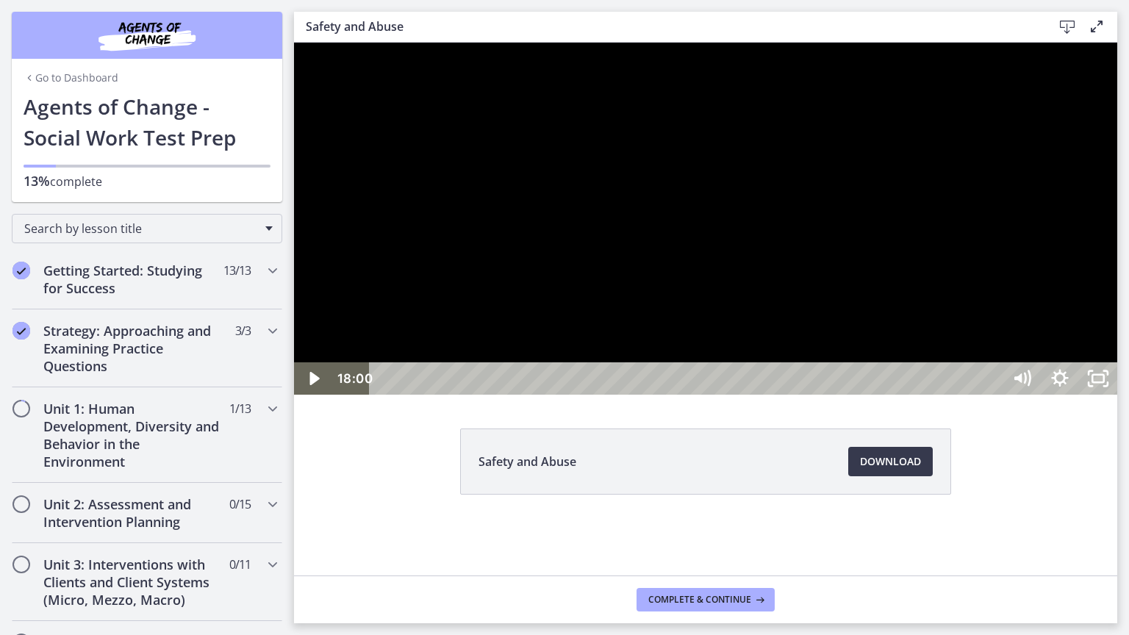
click at [1117, 309] on div at bounding box center [705, 219] width 823 height 352
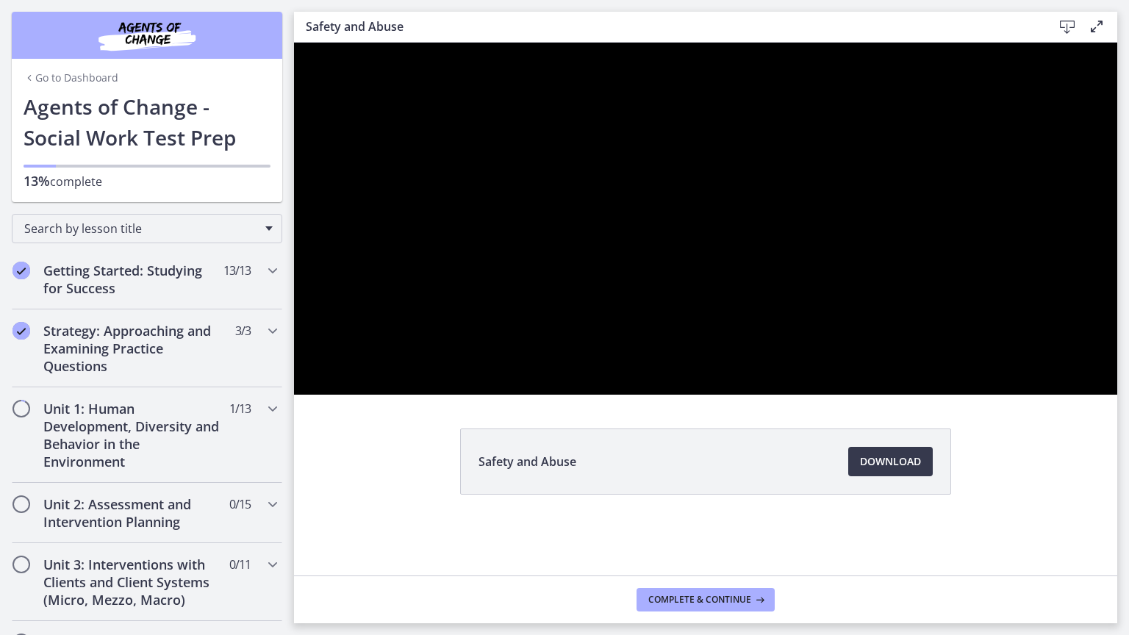
click at [1080, 173] on div at bounding box center [705, 219] width 823 height 352
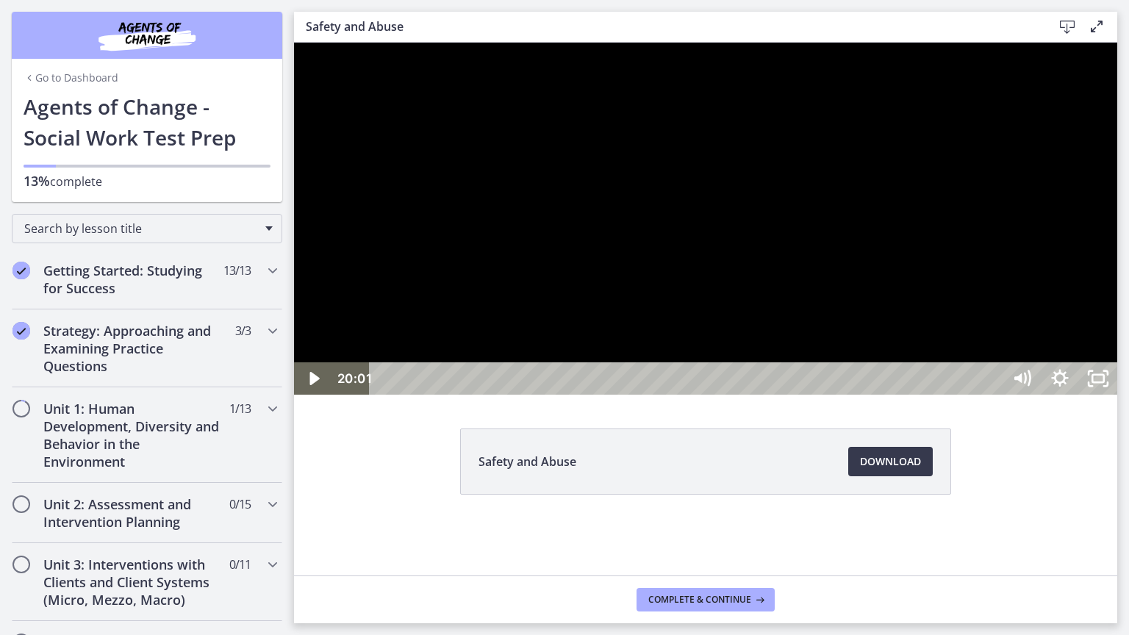
click at [1071, 216] on div at bounding box center [705, 219] width 823 height 352
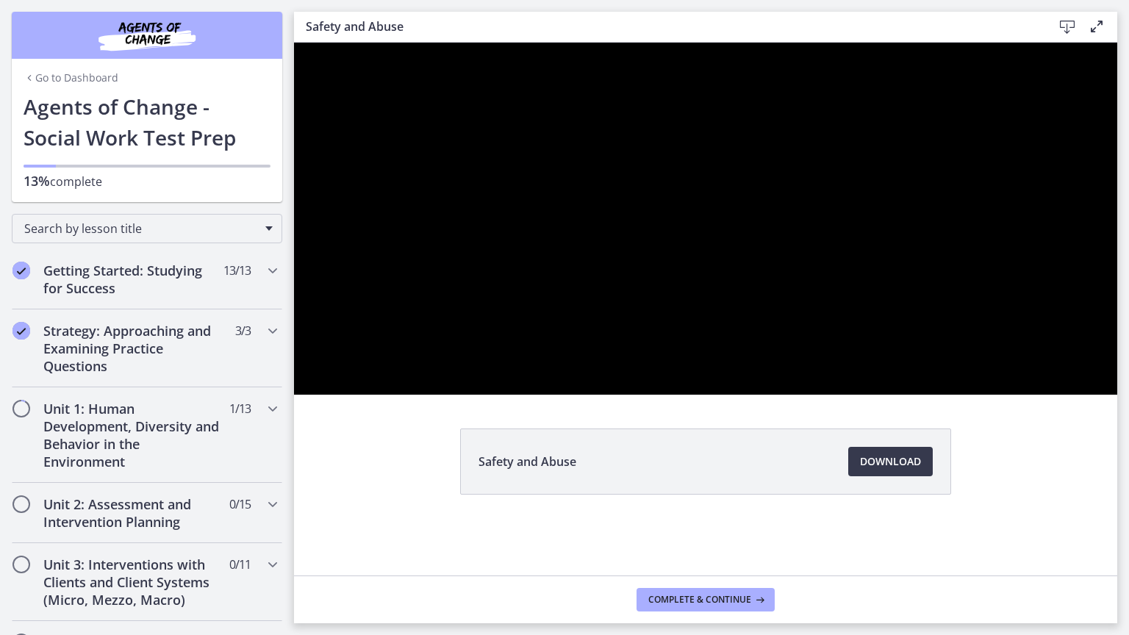
click at [1117, 225] on div at bounding box center [705, 219] width 823 height 352
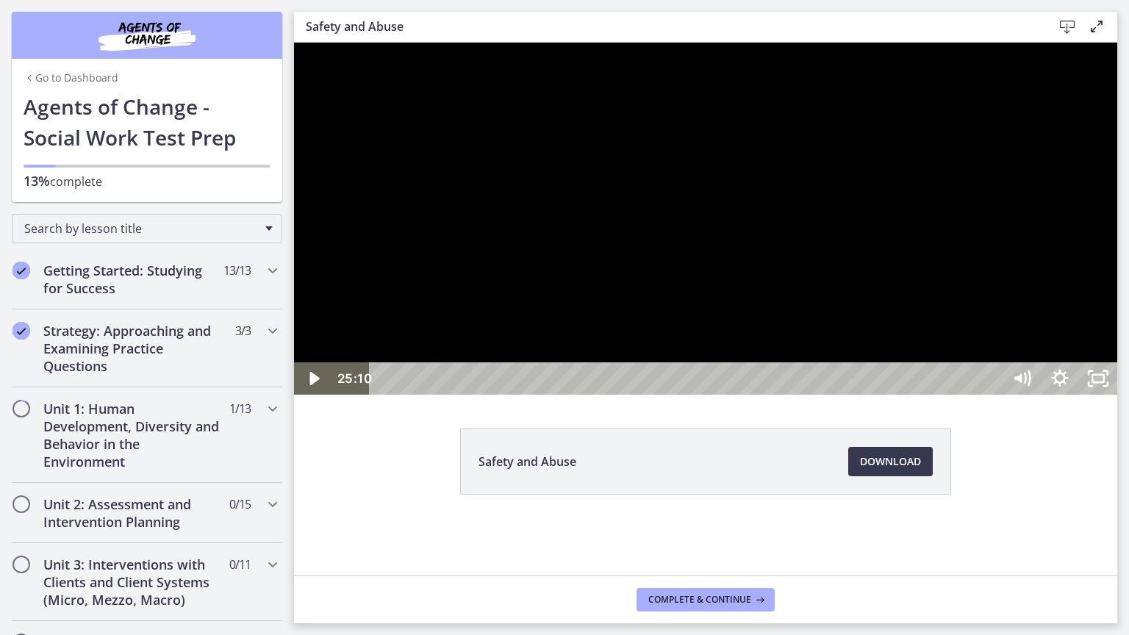
click at [1117, 201] on div at bounding box center [705, 219] width 823 height 352
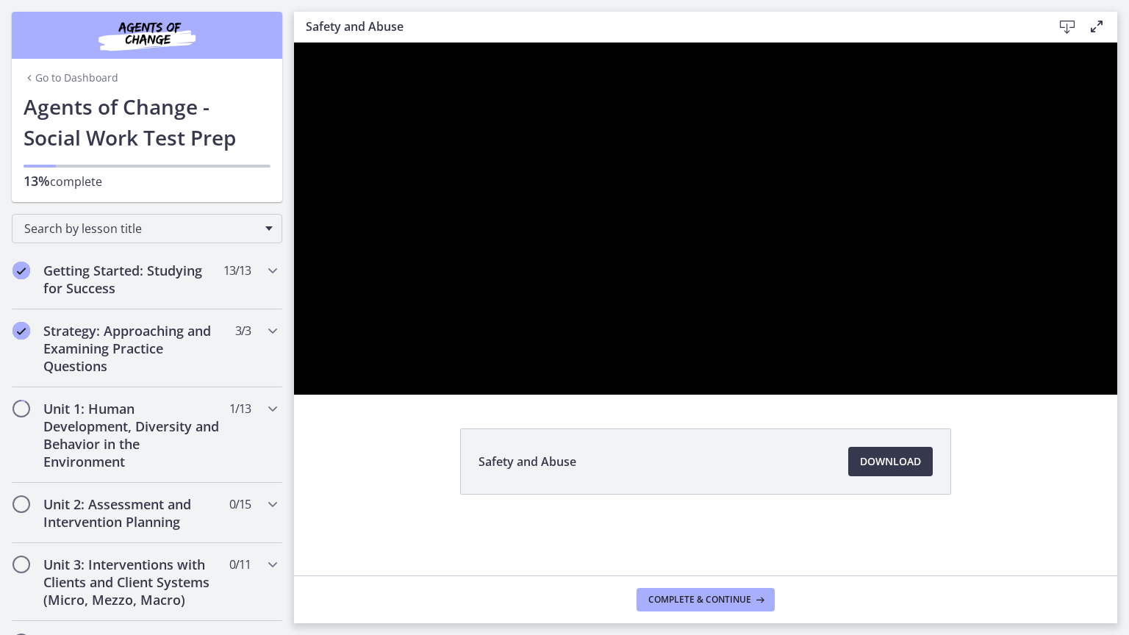
click at [1117, 260] on div at bounding box center [705, 219] width 823 height 352
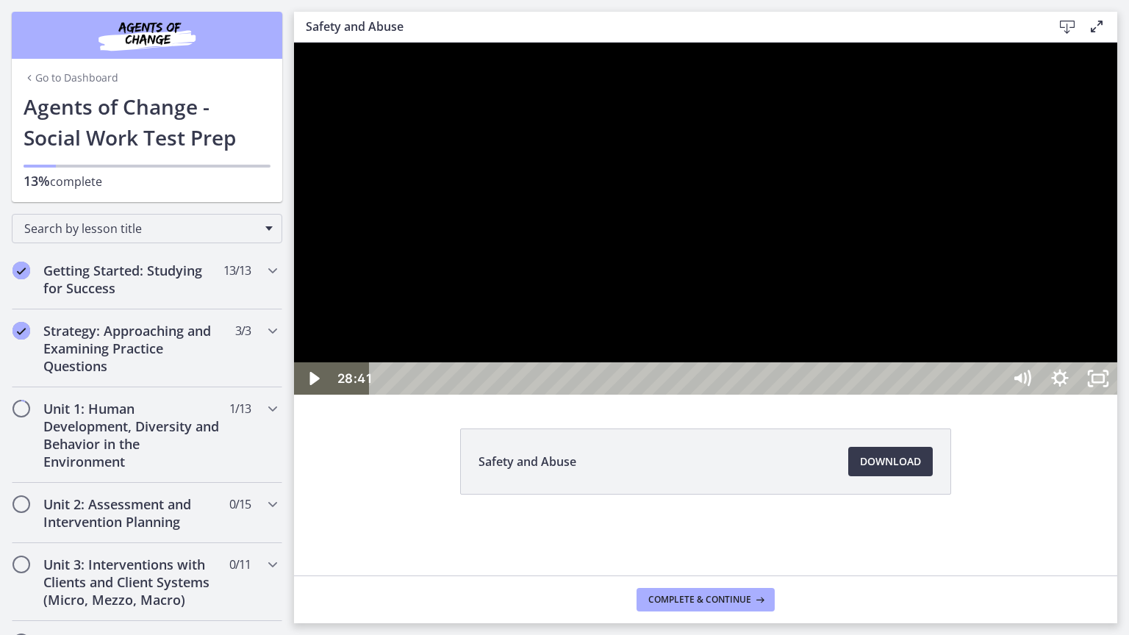
click at [1117, 243] on div at bounding box center [705, 219] width 823 height 352
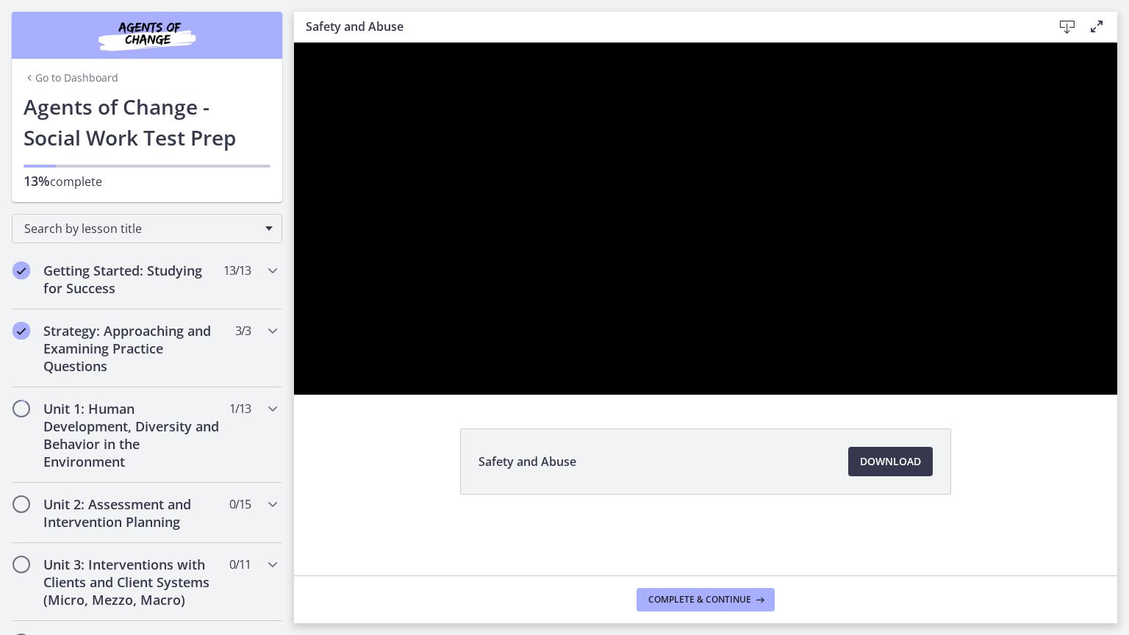
click at [1117, 395] on icon "Unfullscreen" at bounding box center [1098, 378] width 38 height 32
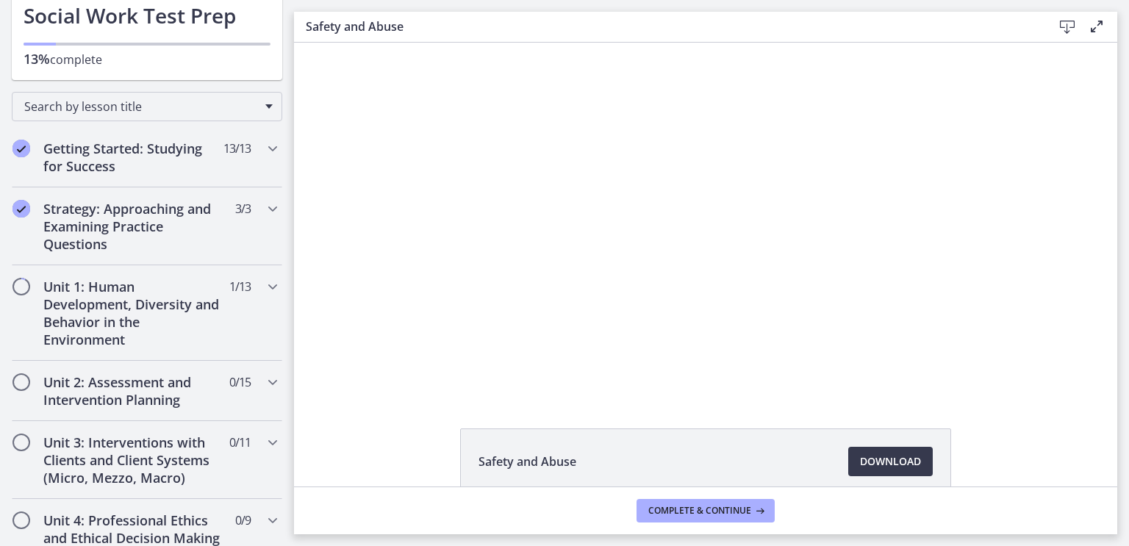
scroll to position [128, 0]
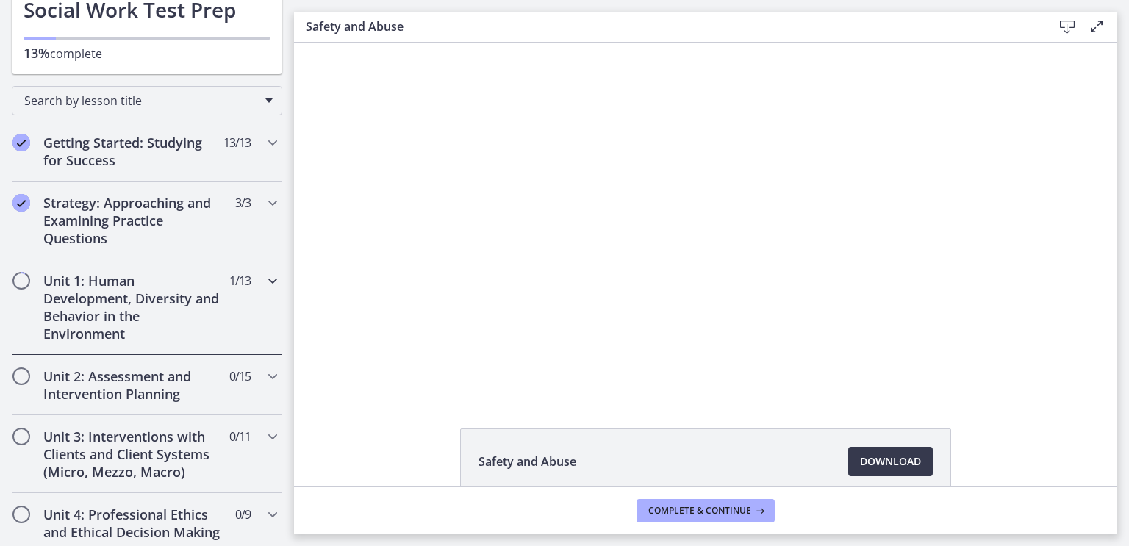
click at [251, 290] on div "Unit 1: Human Development, Diversity and Behavior in the Environment 1 / 13 Com…" at bounding box center [147, 307] width 270 height 96
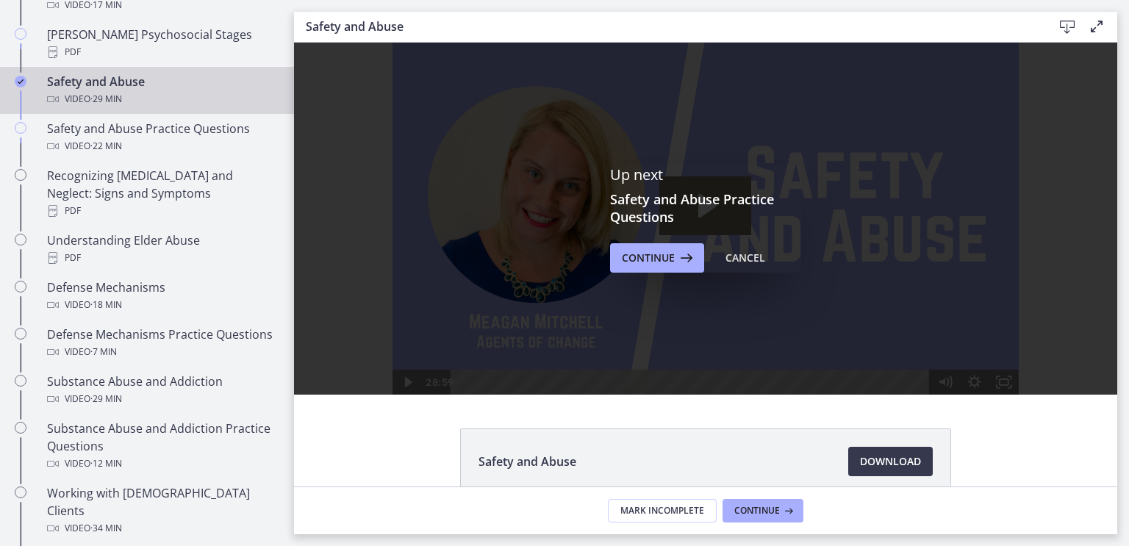
scroll to position [615, 0]
click at [653, 263] on span "Continue" at bounding box center [648, 258] width 53 height 18
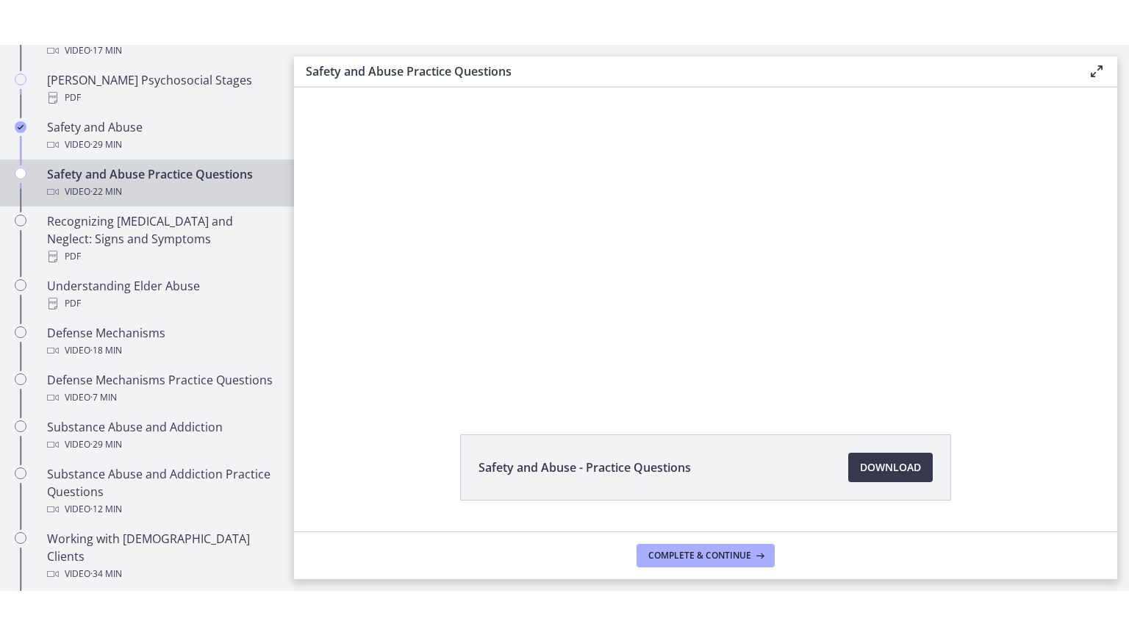
scroll to position [43, 0]
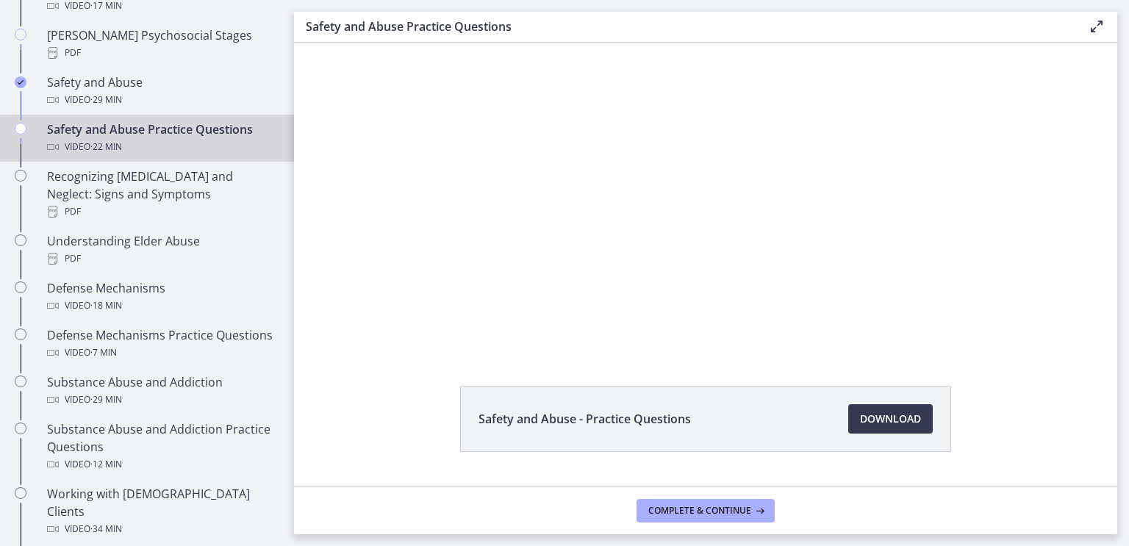
click at [995, 270] on div at bounding box center [705, 176] width 708 height 352
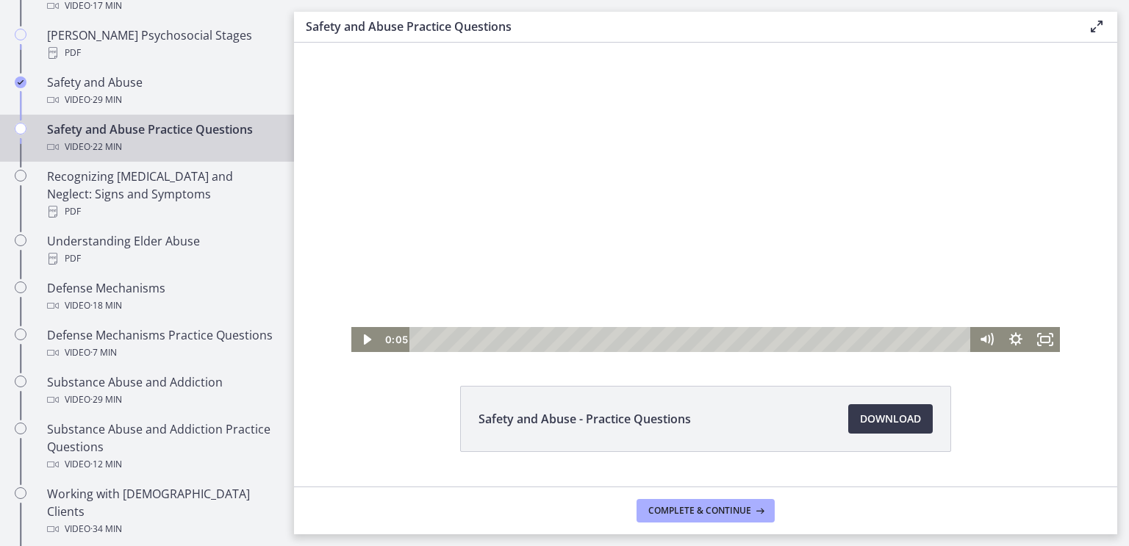
click at [973, 256] on div at bounding box center [705, 176] width 708 height 352
click at [1033, 344] on icon "Fullscreen" at bounding box center [1044, 339] width 29 height 25
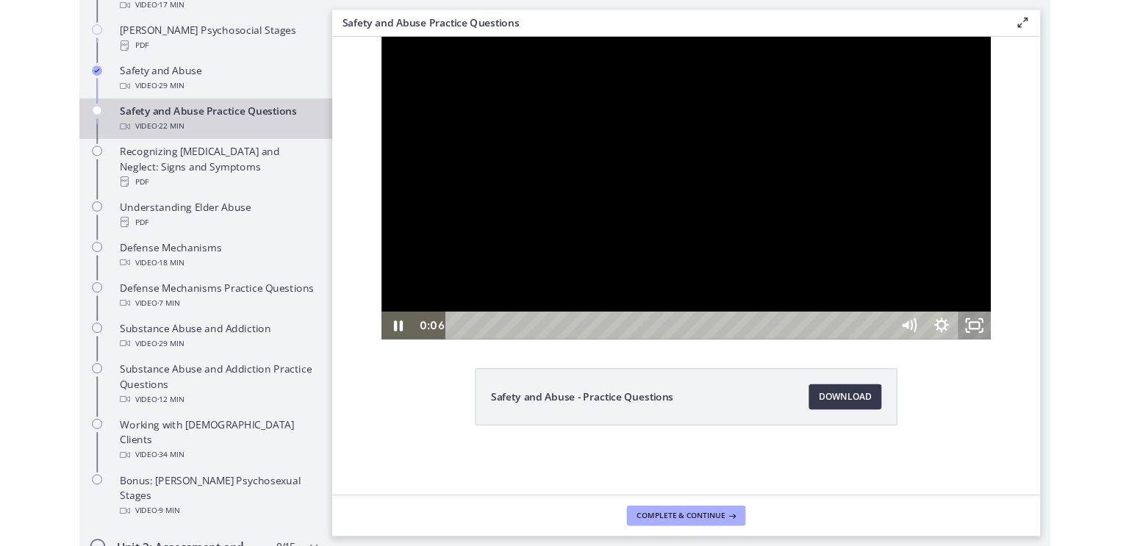
scroll to position [0, 0]
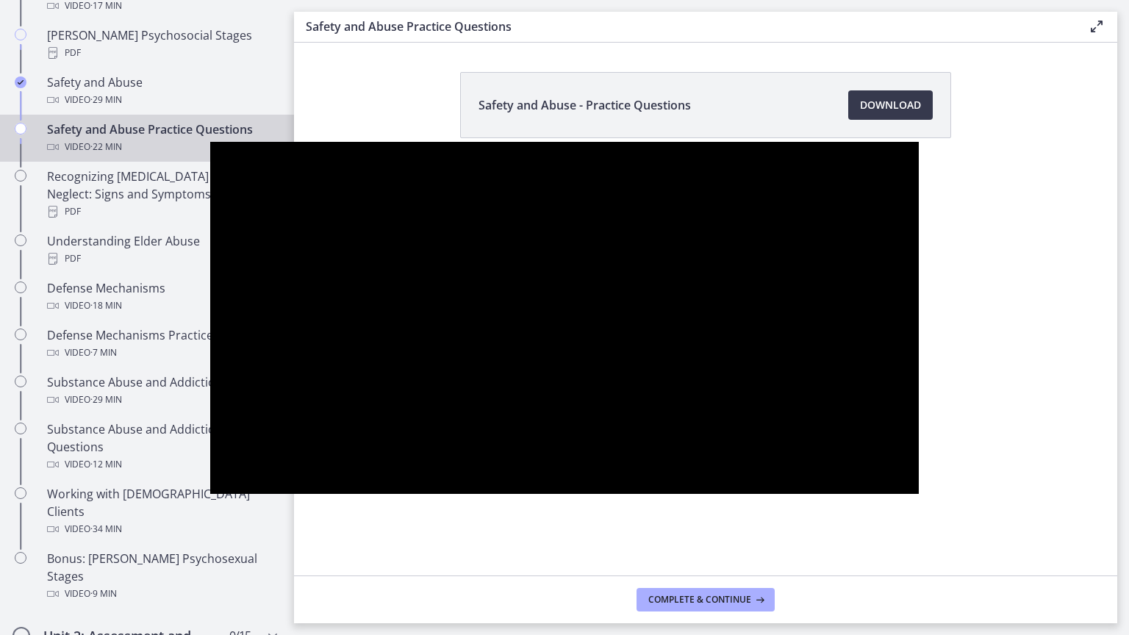
click at [210, 195] on div at bounding box center [564, 318] width 708 height 352
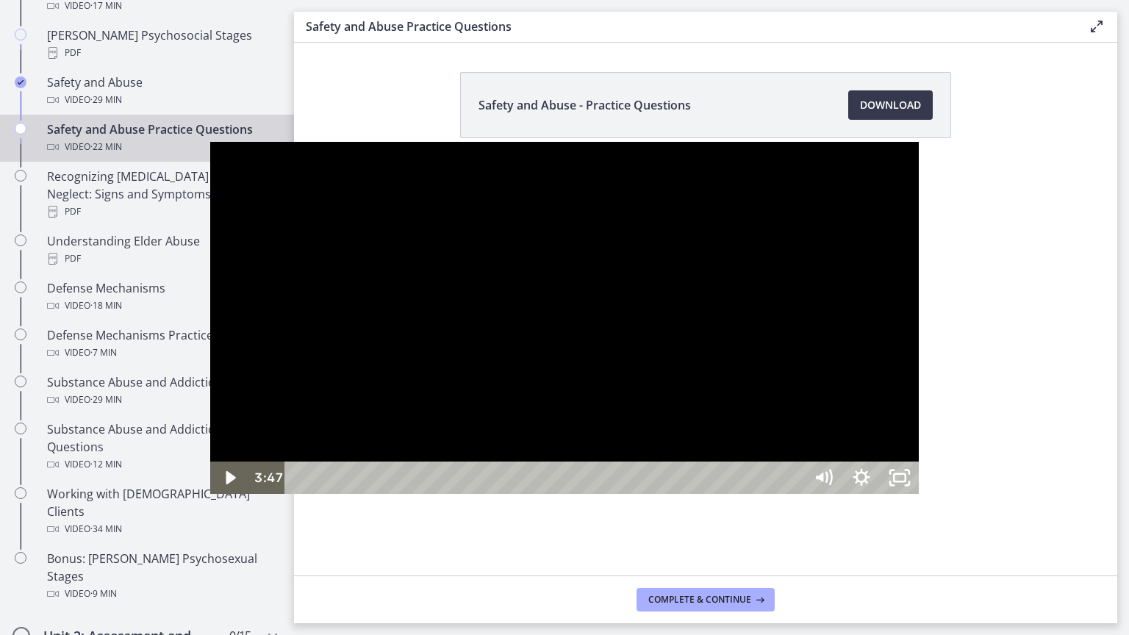
click at [210, 187] on div at bounding box center [564, 318] width 708 height 352
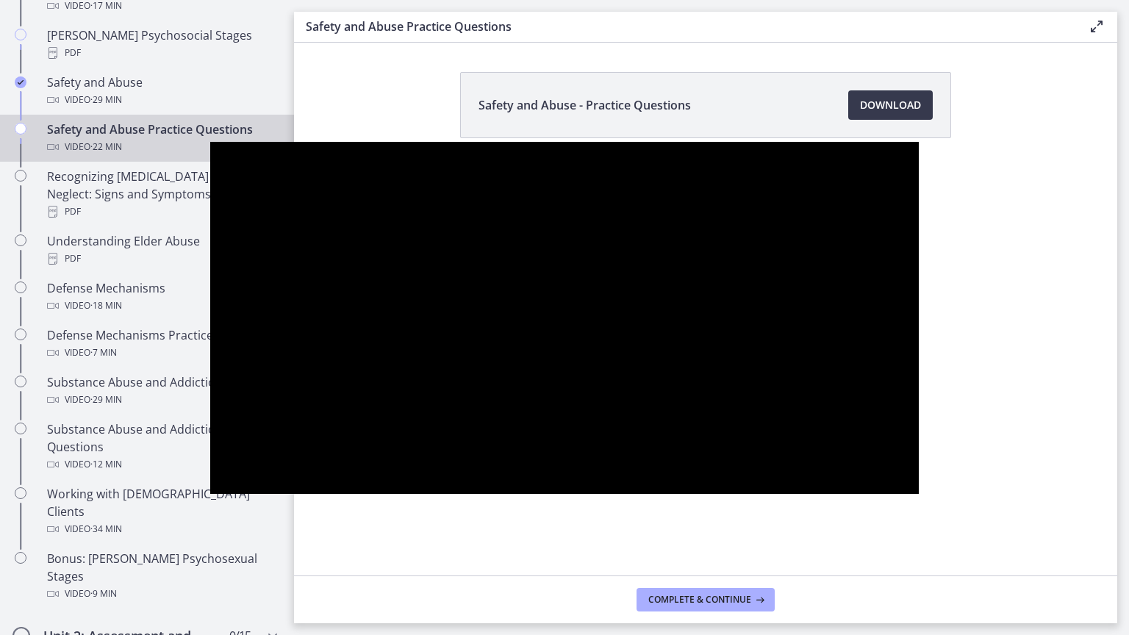
click at [919, 209] on div at bounding box center [564, 318] width 708 height 352
click at [919, 207] on div at bounding box center [564, 318] width 708 height 352
click at [919, 173] on div at bounding box center [564, 318] width 708 height 352
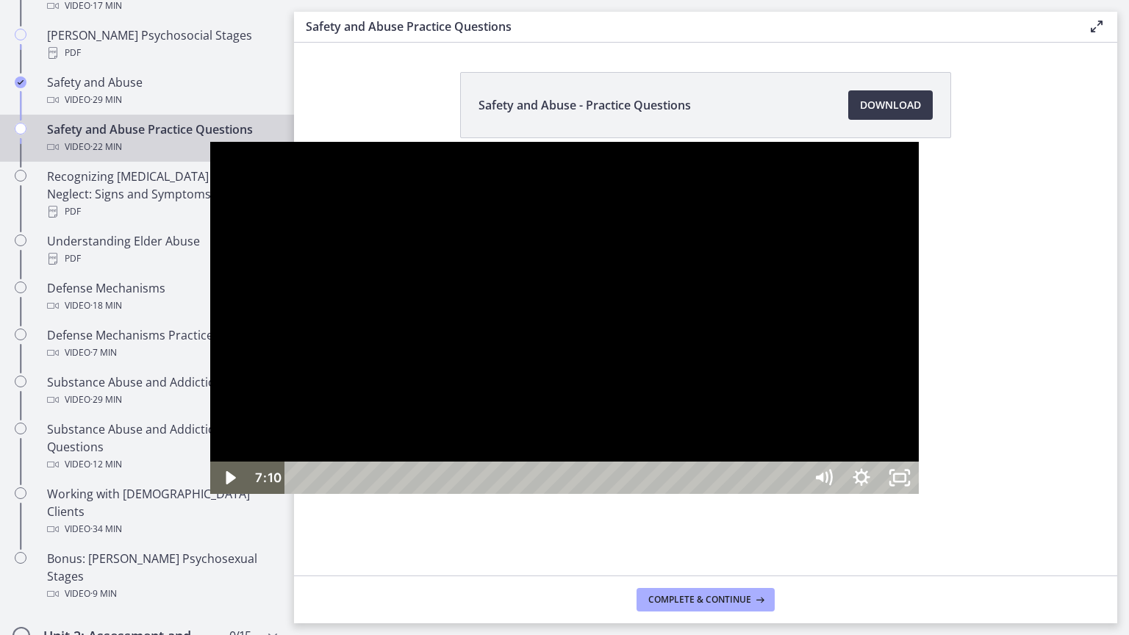
click at [919, 169] on div at bounding box center [564, 318] width 708 height 352
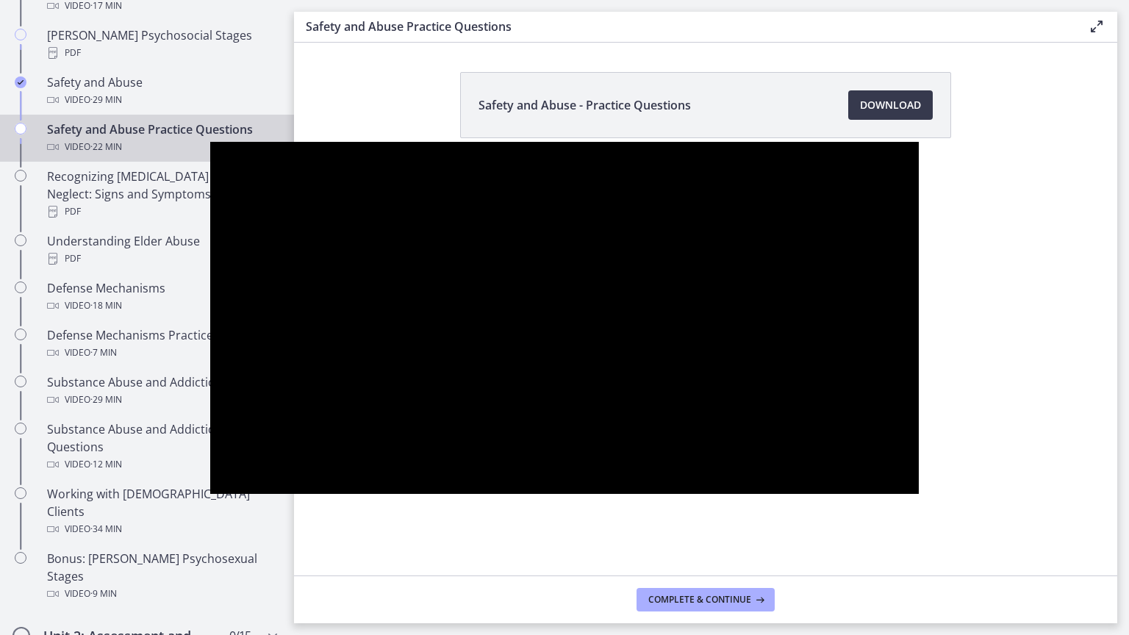
click at [919, 142] on div at bounding box center [564, 318] width 708 height 352
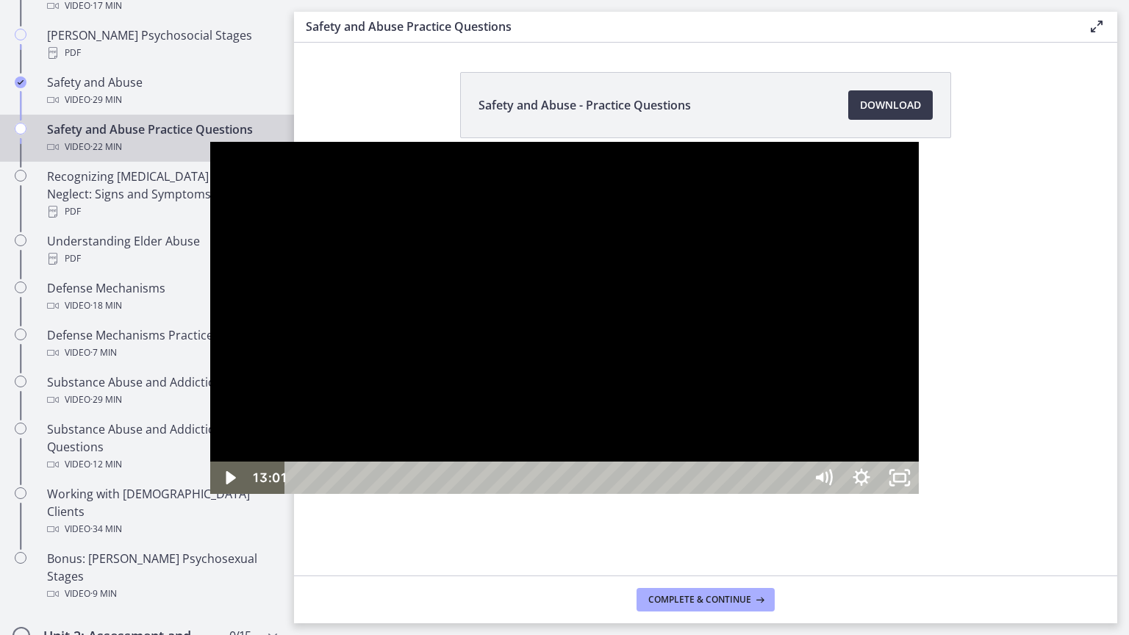
click at [919, 142] on div at bounding box center [564, 318] width 708 height 352
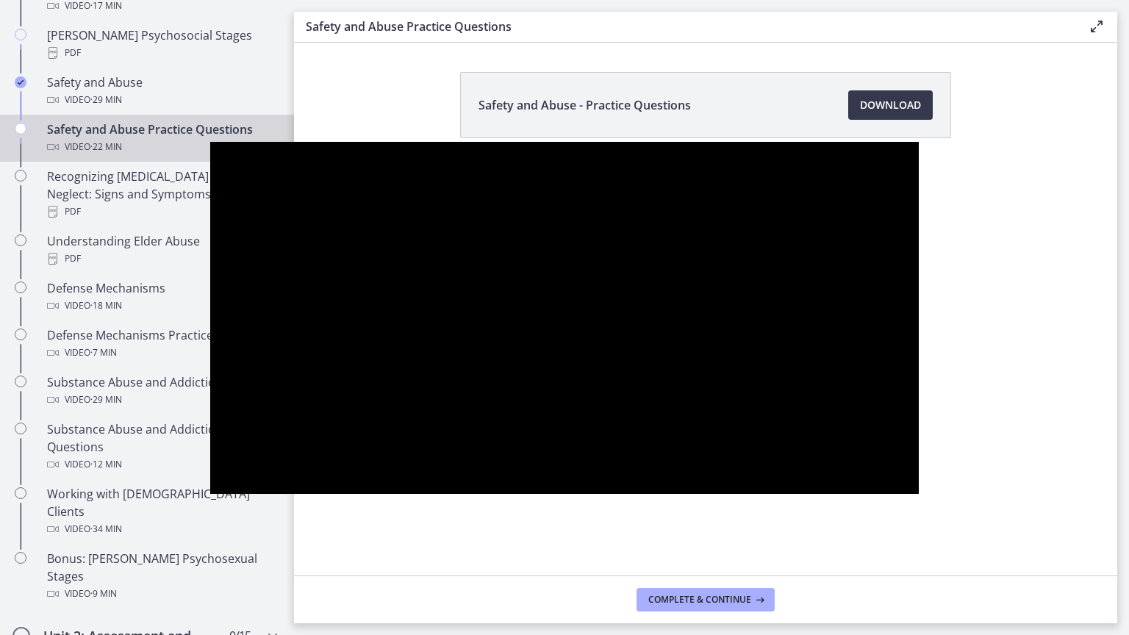
click at [919, 142] on div at bounding box center [564, 318] width 708 height 352
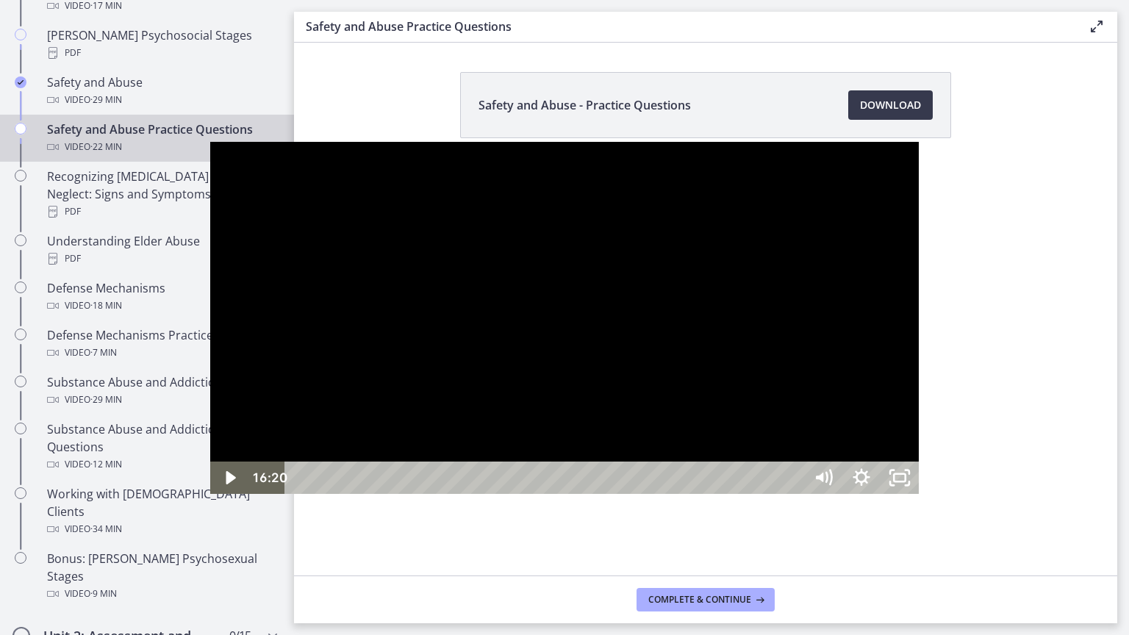
click at [919, 142] on div at bounding box center [564, 318] width 708 height 352
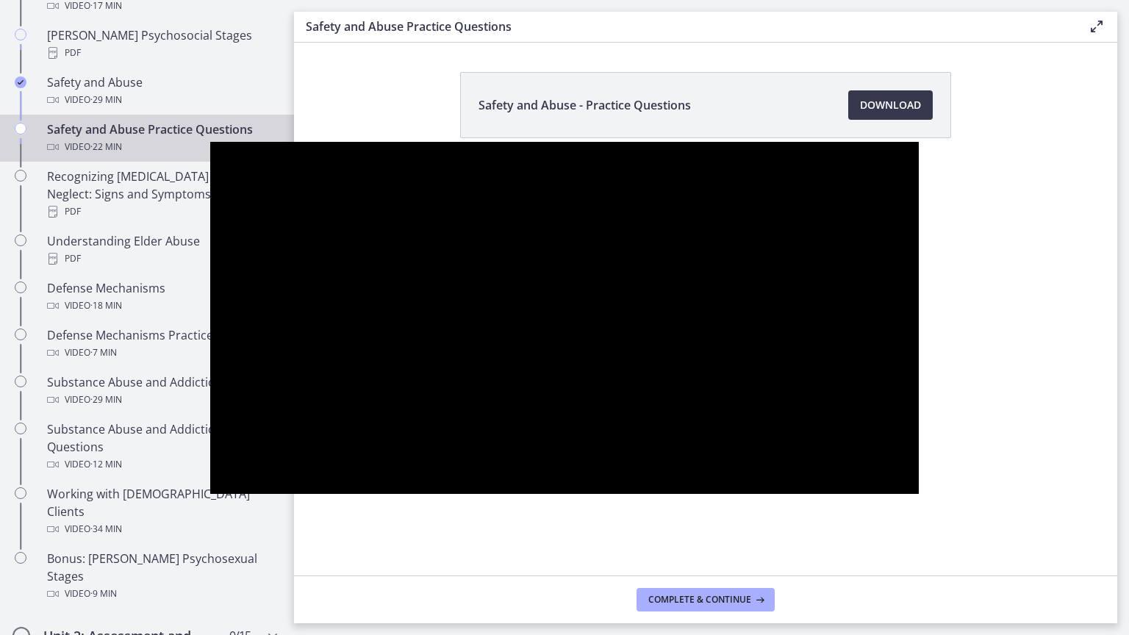
click at [919, 142] on div at bounding box center [564, 318] width 708 height 352
click at [210, 162] on div at bounding box center [564, 318] width 708 height 352
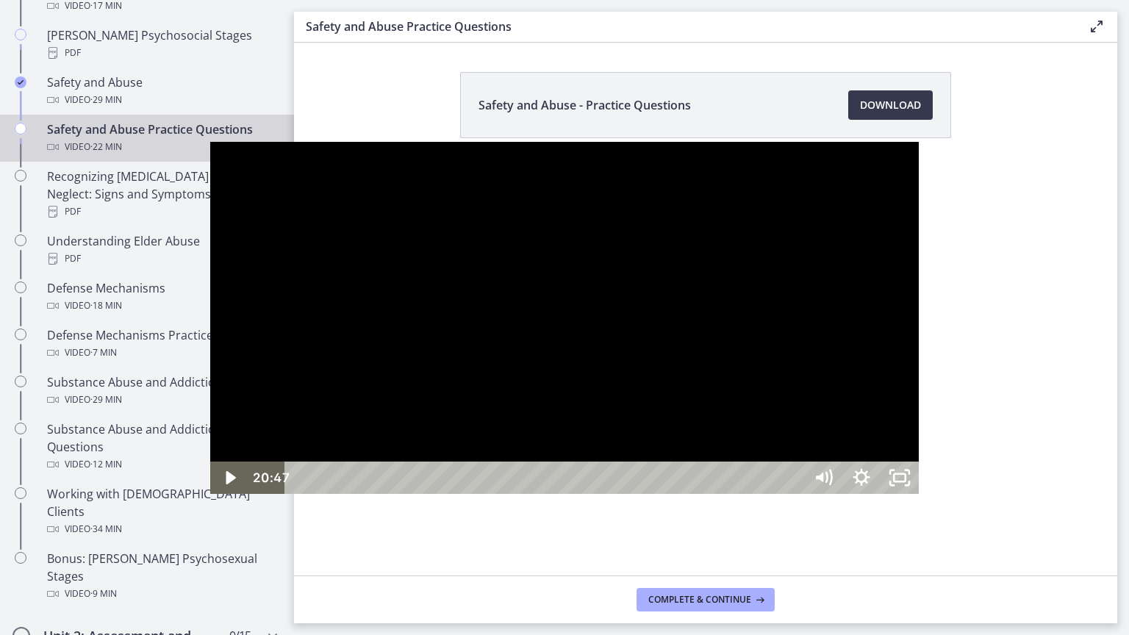
click at [210, 153] on div at bounding box center [564, 318] width 708 height 352
click at [919, 494] on div at bounding box center [564, 318] width 708 height 352
click at [909, 473] on icon "Unfullscreen" at bounding box center [907, 472] width 4 height 4
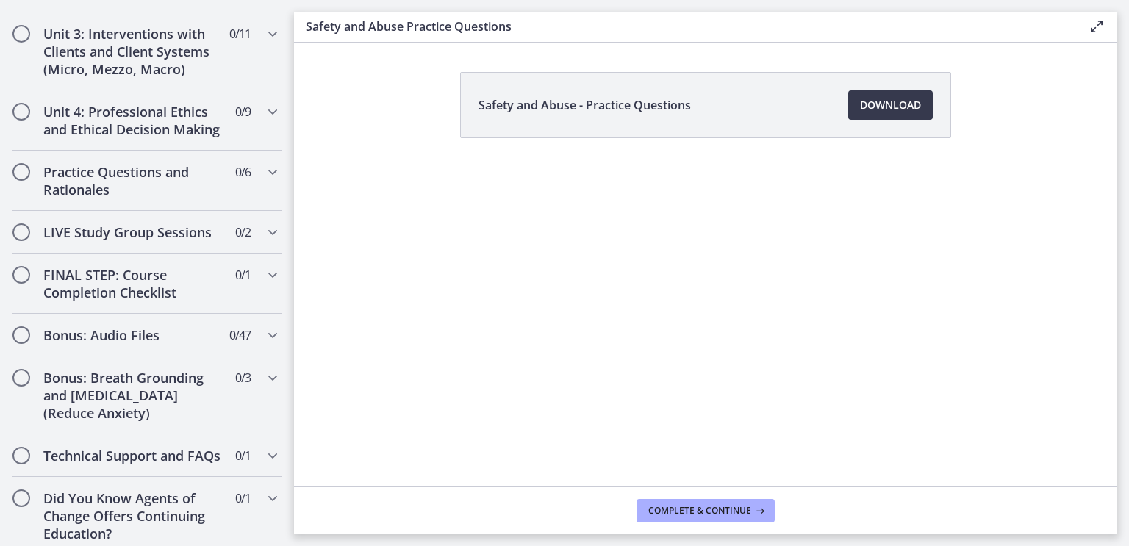
scroll to position [1282, 0]
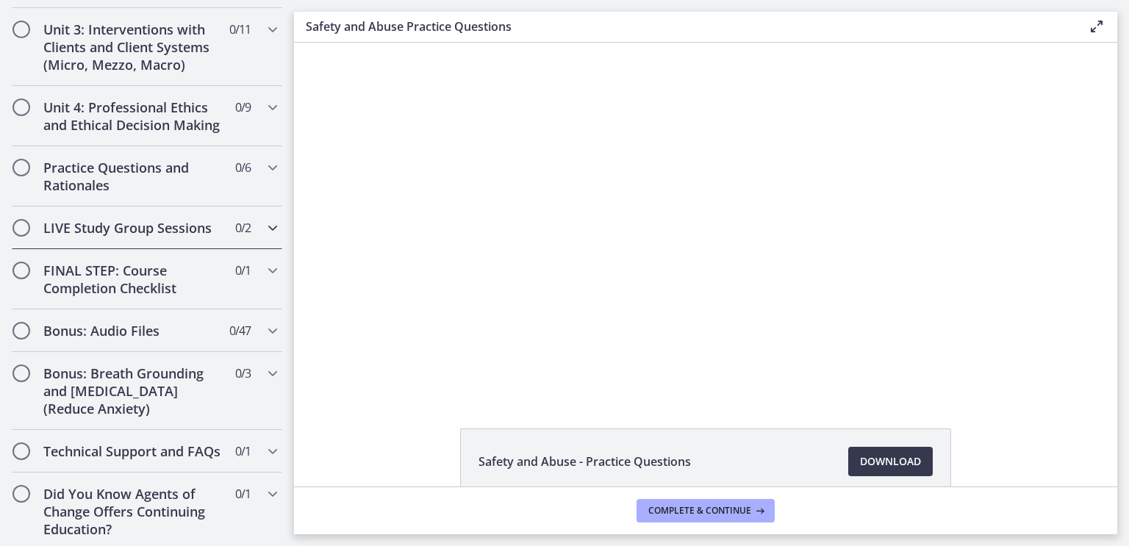
click at [91, 219] on h2 "LIVE Study Group Sessions" at bounding box center [132, 228] width 179 height 18
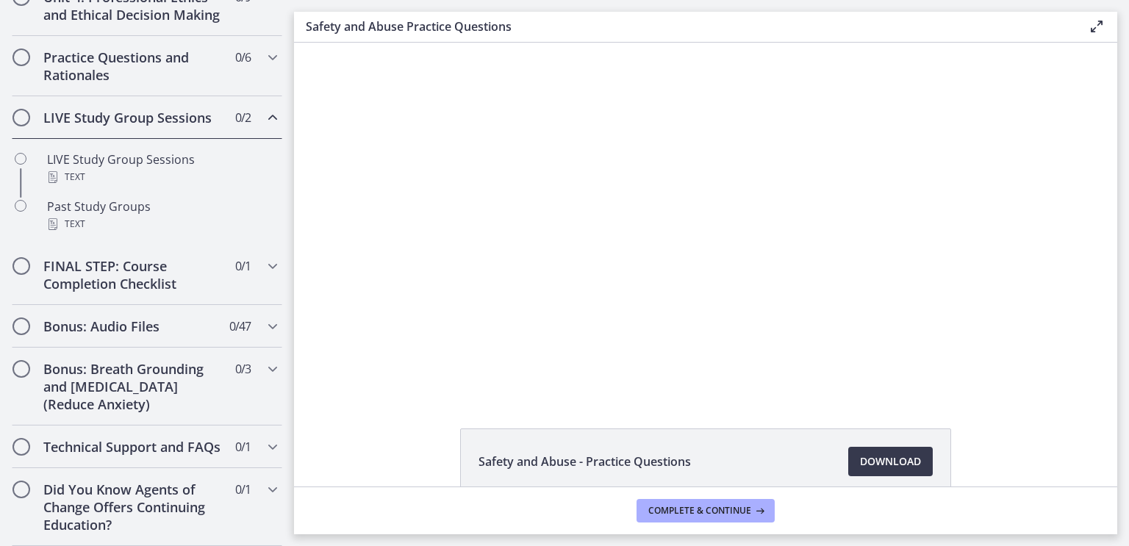
scroll to position [570, 0]
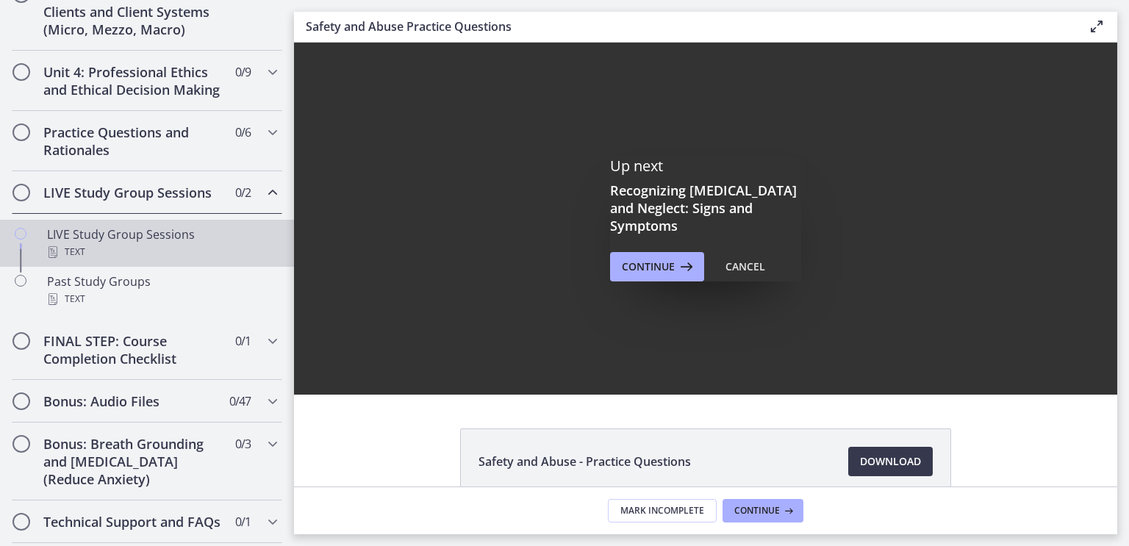
click at [74, 255] on div "LIVE Study Group Sessions Text" at bounding box center [161, 243] width 229 height 35
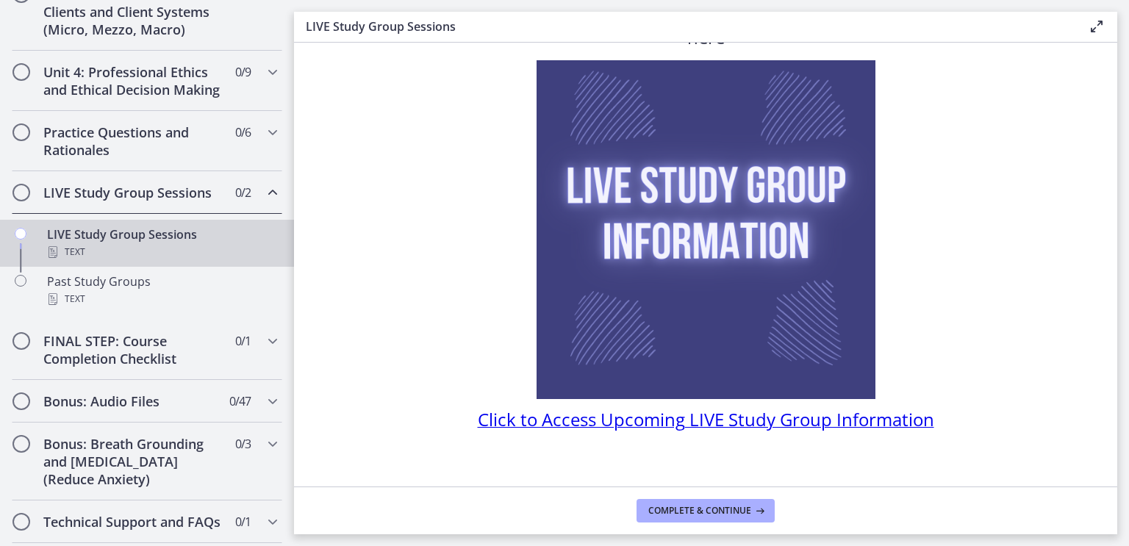
scroll to position [90, 0]
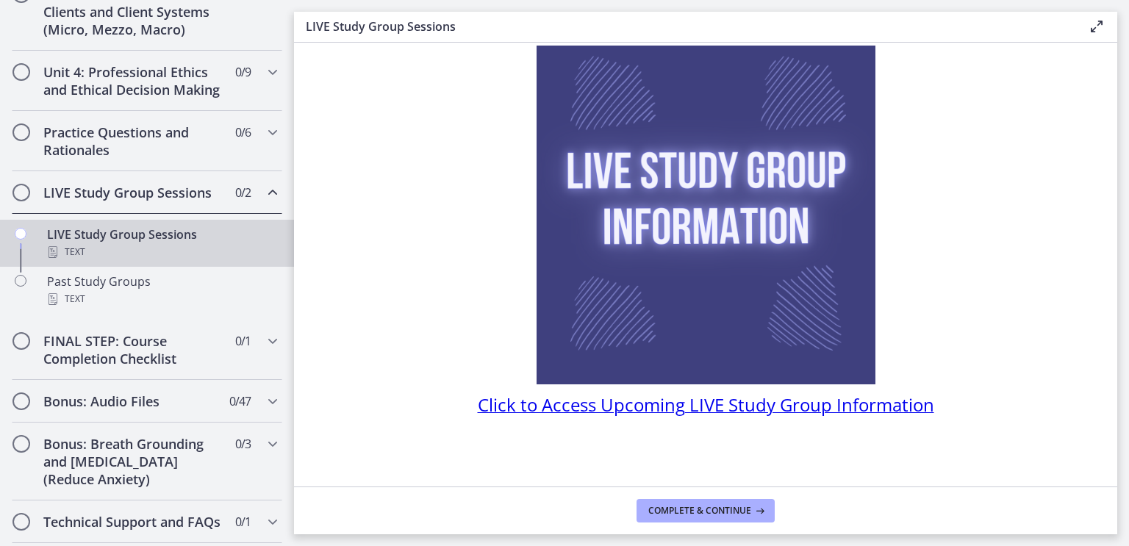
click at [662, 409] on span "Click to Access Upcoming LIVE Study Group Information" at bounding box center [706, 404] width 456 height 24
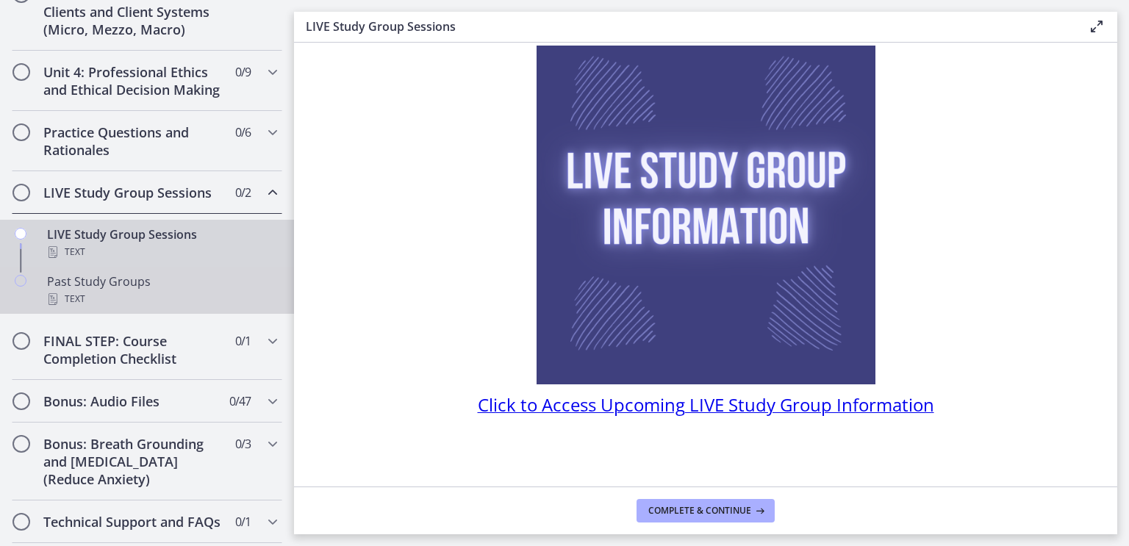
click at [77, 301] on div "Past Study Groups Text" at bounding box center [161, 290] width 229 height 35
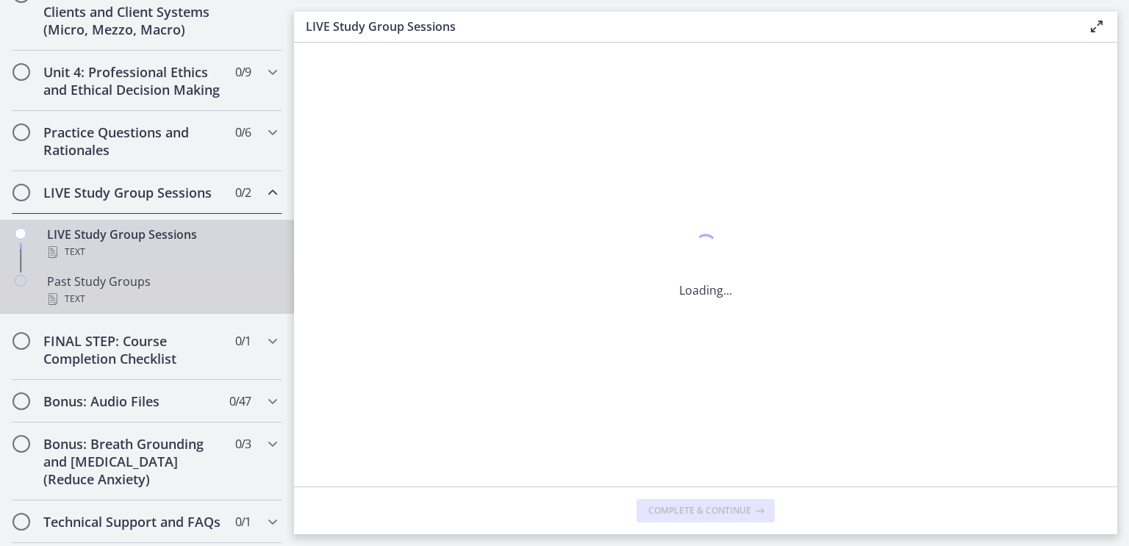
scroll to position [0, 0]
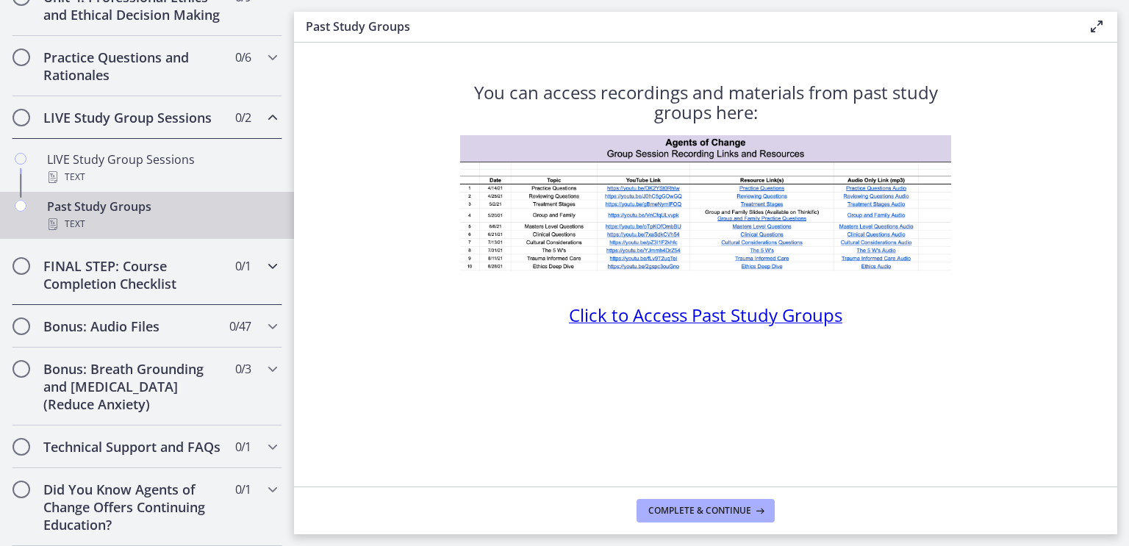
click at [65, 265] on h2 "FINAL STEP: Course Completion Checklist" at bounding box center [132, 274] width 179 height 35
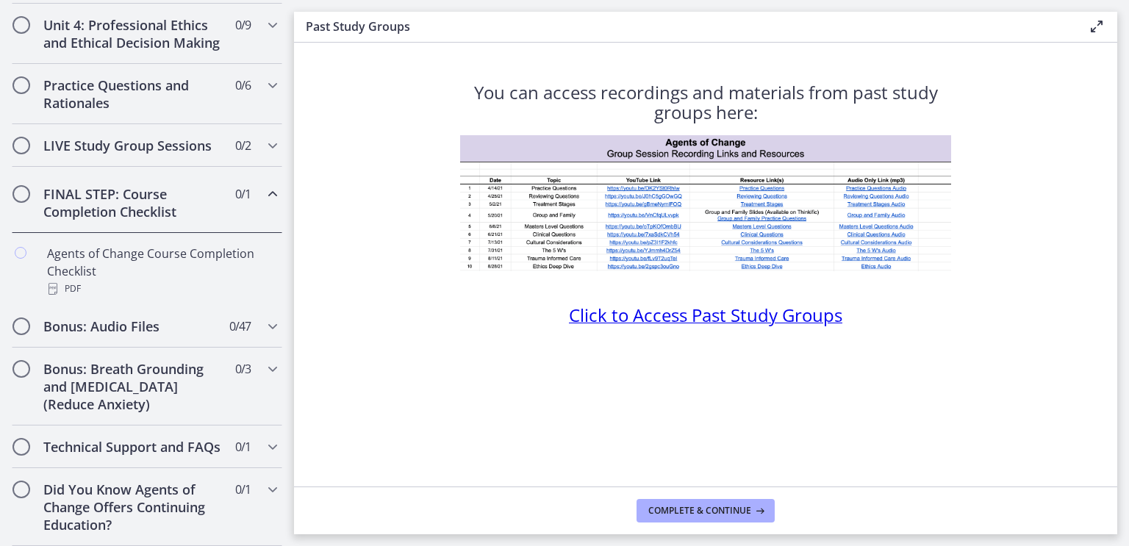
scroll to position [647, 0]
click at [53, 193] on h2 "FINAL STEP: Course Completion Checklist" at bounding box center [132, 198] width 179 height 35
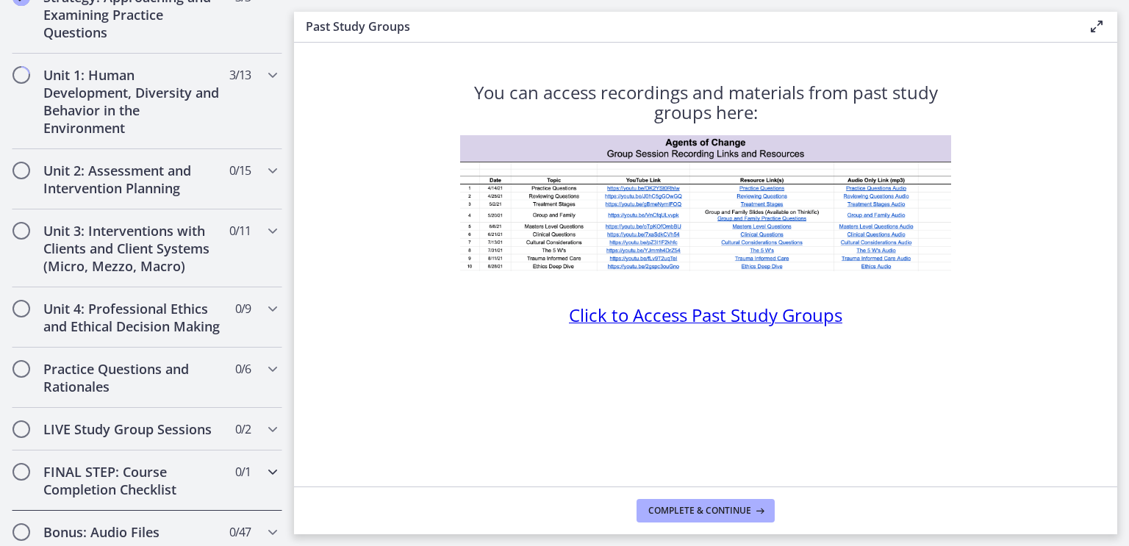
scroll to position [334, 0]
click at [53, 126] on h2 "Unit 1: Human Development, Diversity and Behavior in the Environment" at bounding box center [132, 100] width 179 height 71
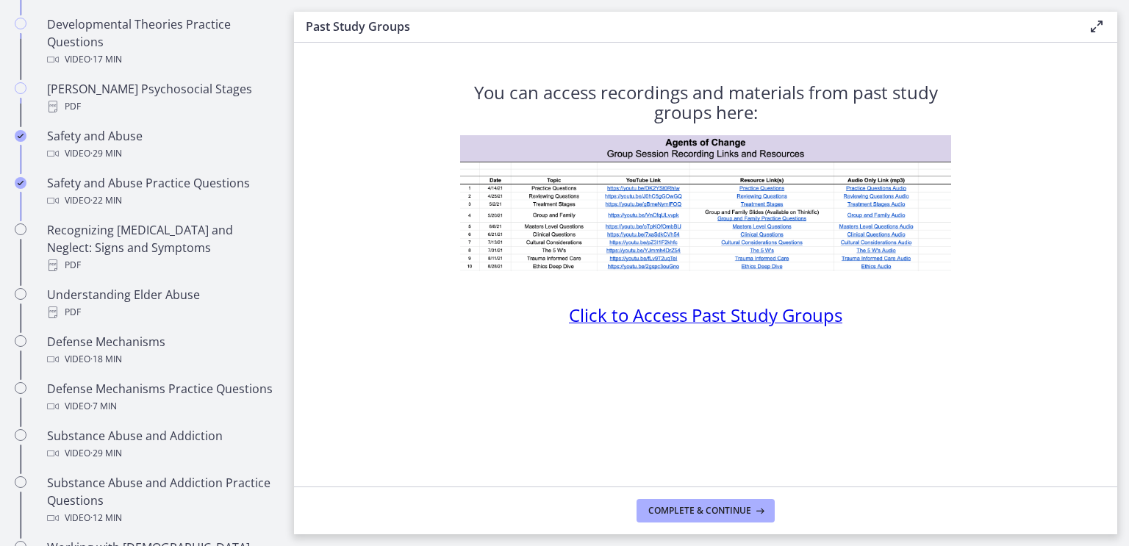
scroll to position [564, 0]
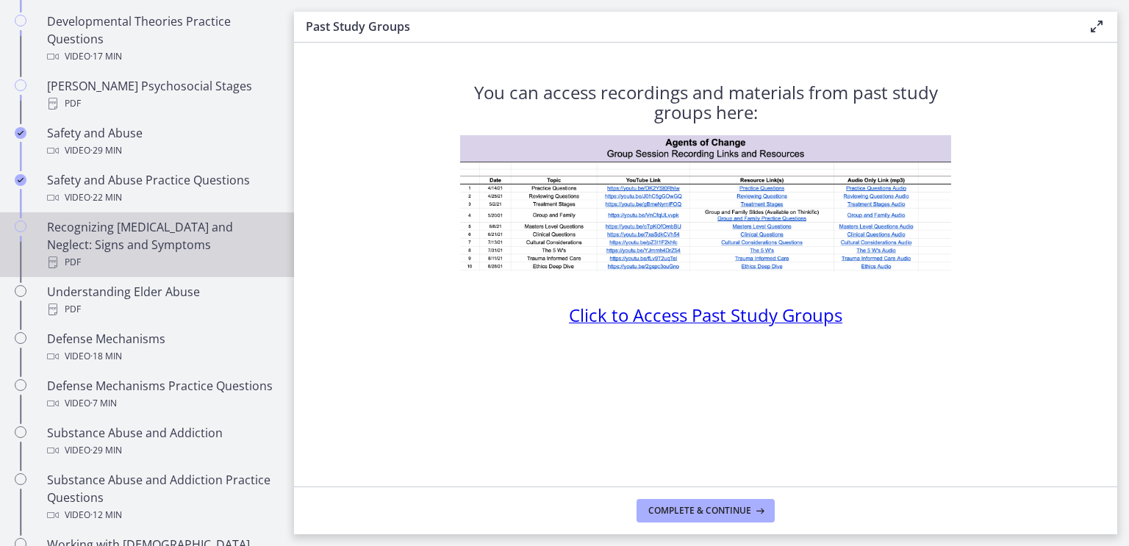
click at [49, 220] on div "Recognizing [MEDICAL_DATA] and Neglect: Signs and Symptoms PDF" at bounding box center [161, 244] width 229 height 53
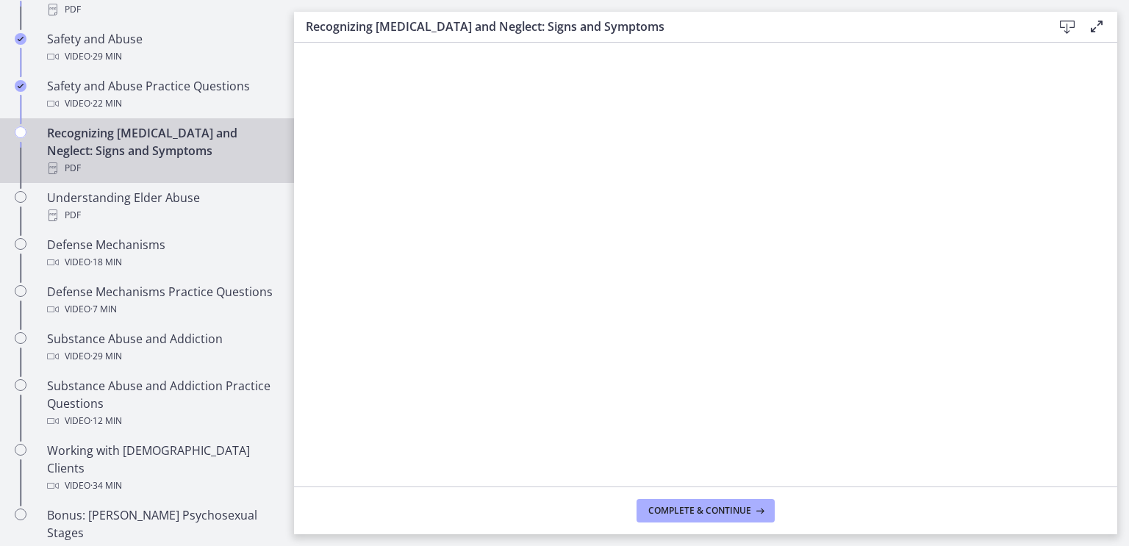
scroll to position [664, 0]
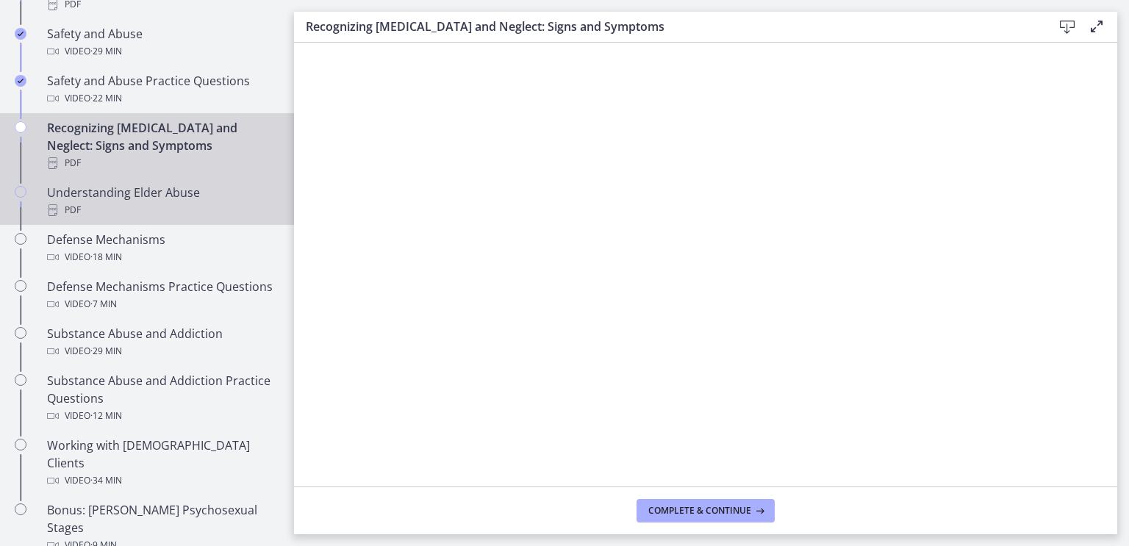
click at [62, 184] on div "Understanding Elder Abuse PDF" at bounding box center [161, 201] width 229 height 35
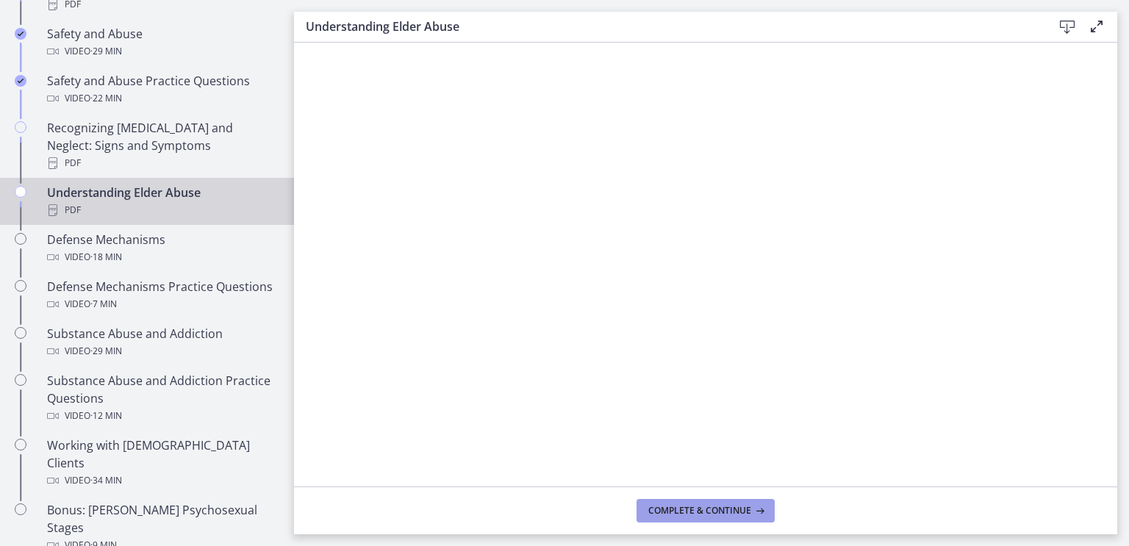
click at [658, 507] on span "Complete & continue" at bounding box center [699, 511] width 103 height 12
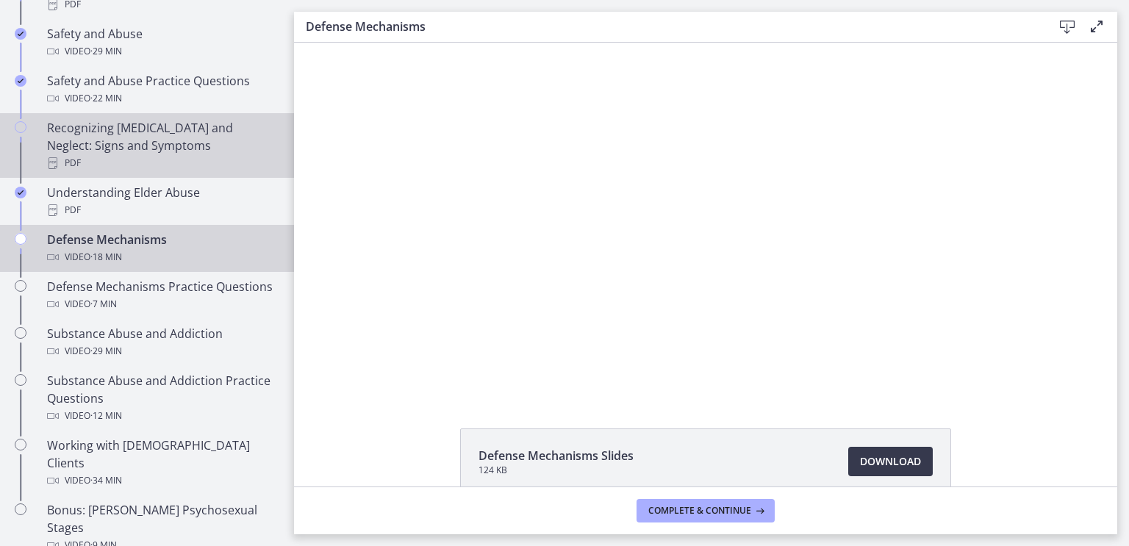
click at [51, 131] on div "Recognizing [MEDICAL_DATA] and Neglect: Signs and Symptoms PDF" at bounding box center [161, 145] width 229 height 53
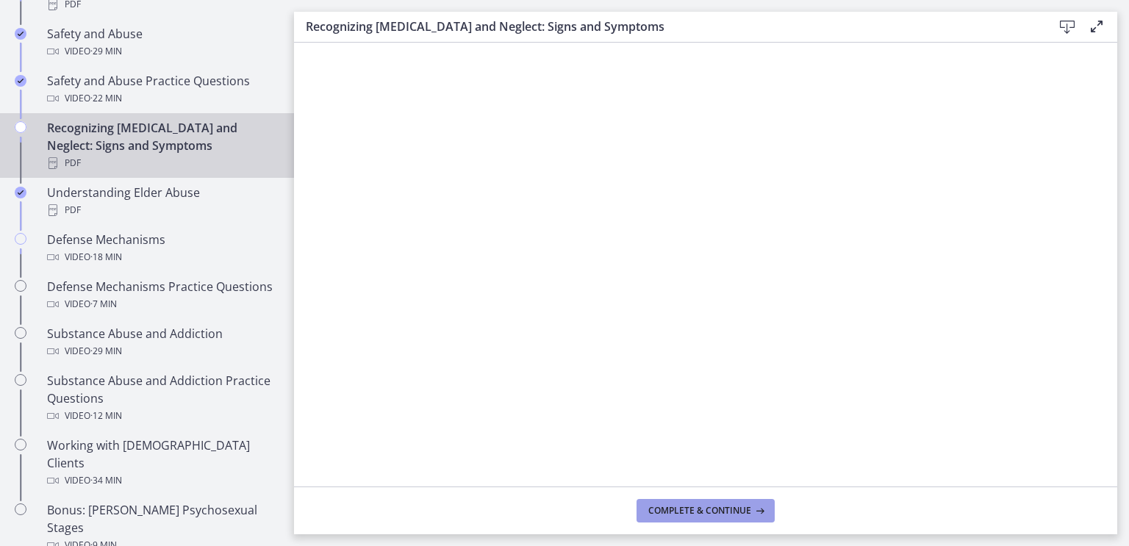
click at [685, 517] on button "Complete & continue" at bounding box center [705, 511] width 138 height 24
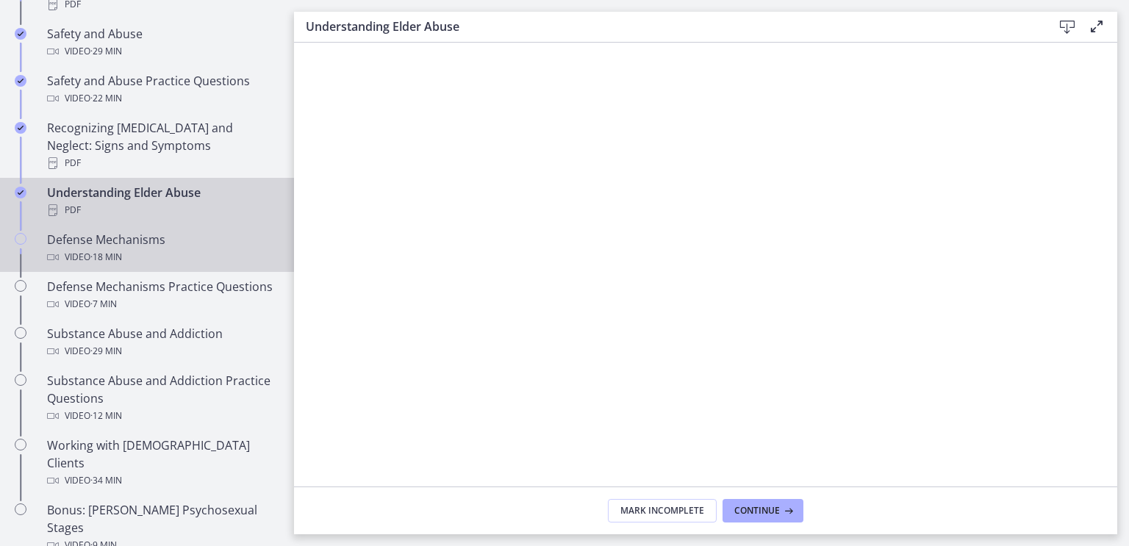
click at [56, 251] on icon "Chapters" at bounding box center [53, 257] width 12 height 12
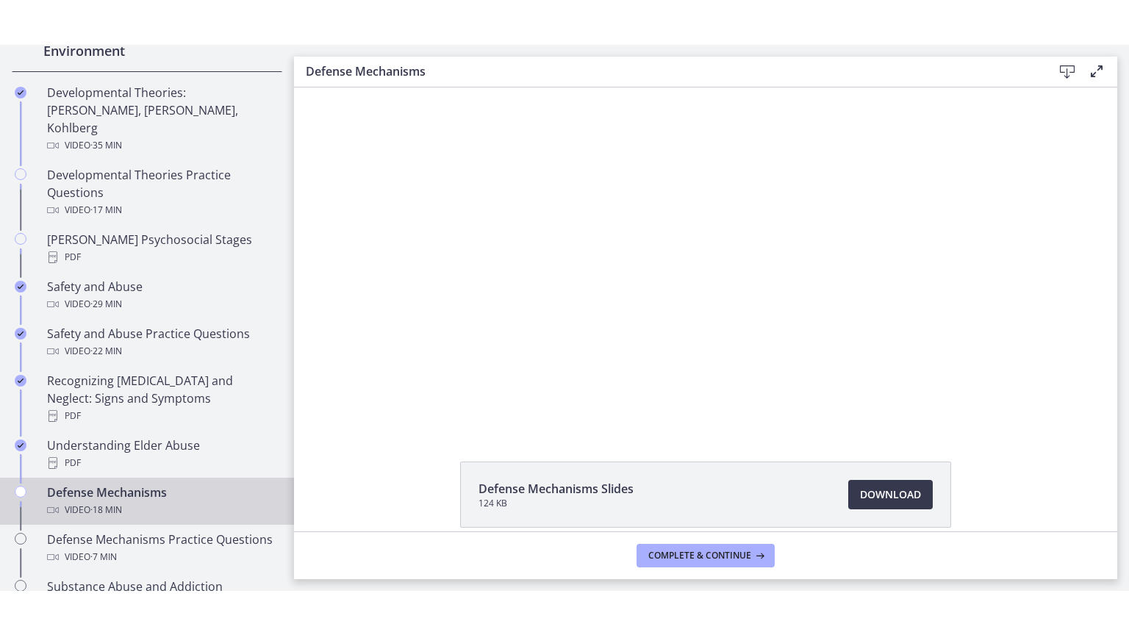
scroll to position [12, 0]
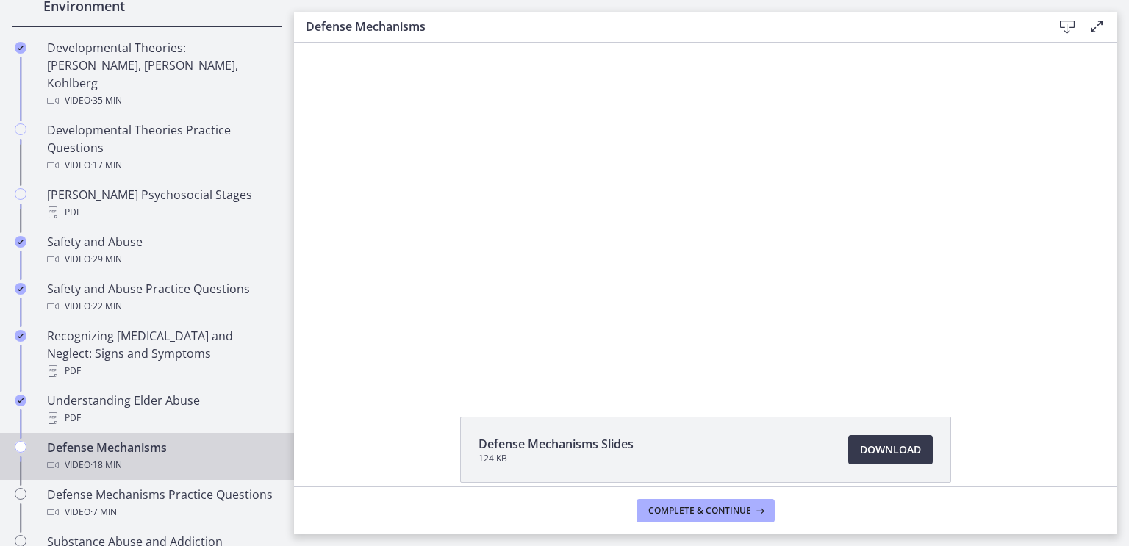
click at [958, 149] on div at bounding box center [705, 207] width 626 height 352
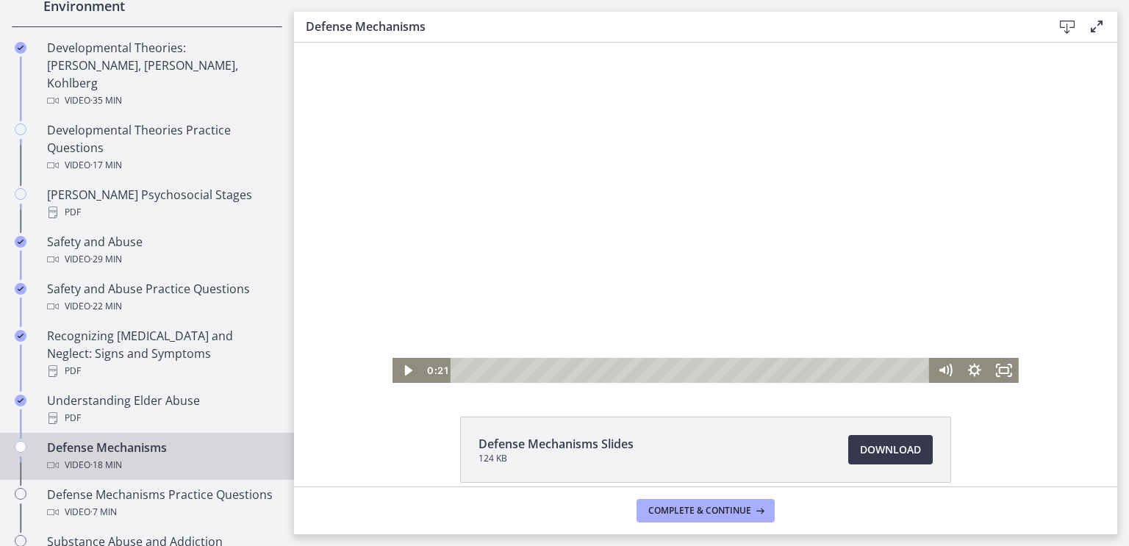
click at [952, 134] on div at bounding box center [705, 207] width 626 height 352
click at [1002, 375] on icon "Fullscreen" at bounding box center [1003, 370] width 29 height 25
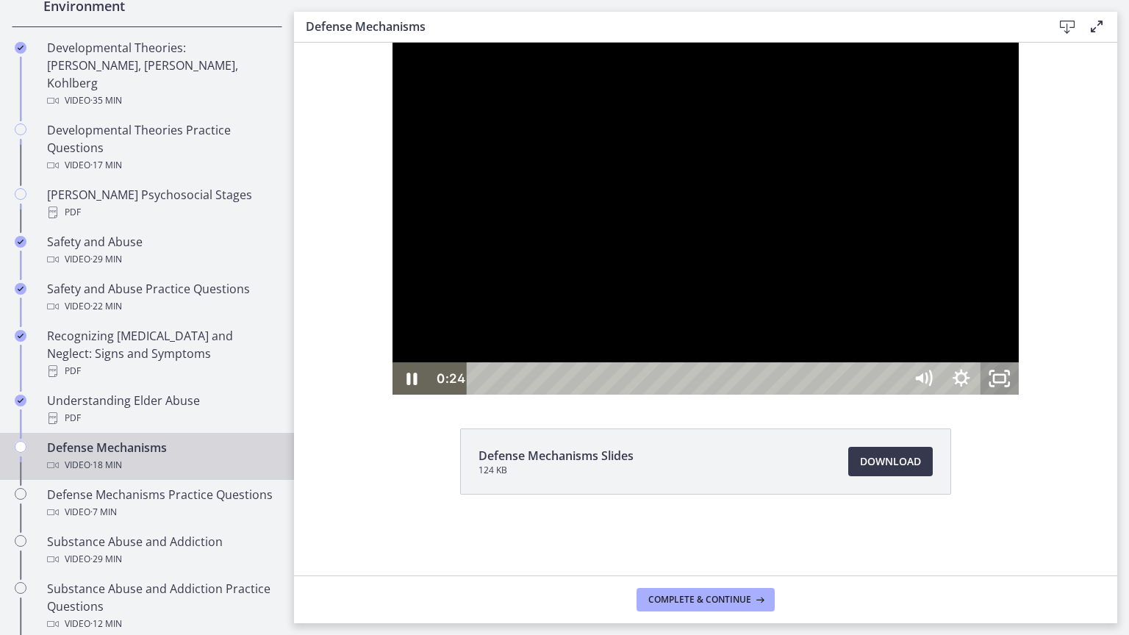
scroll to position [0, 0]
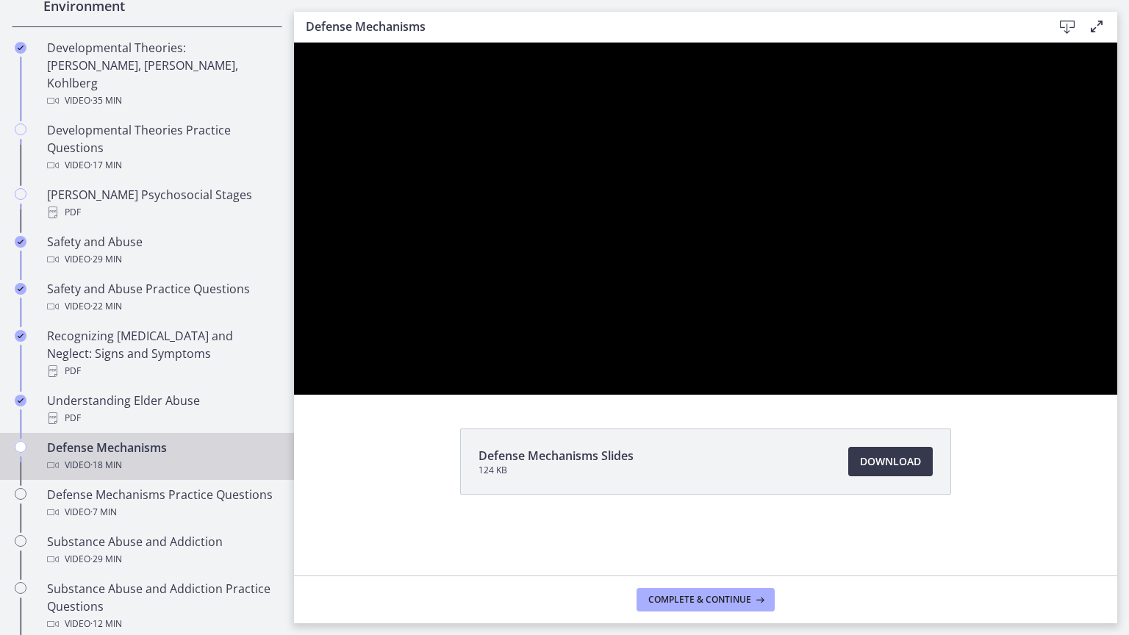
click at [752, 395] on div at bounding box center [705, 219] width 823 height 352
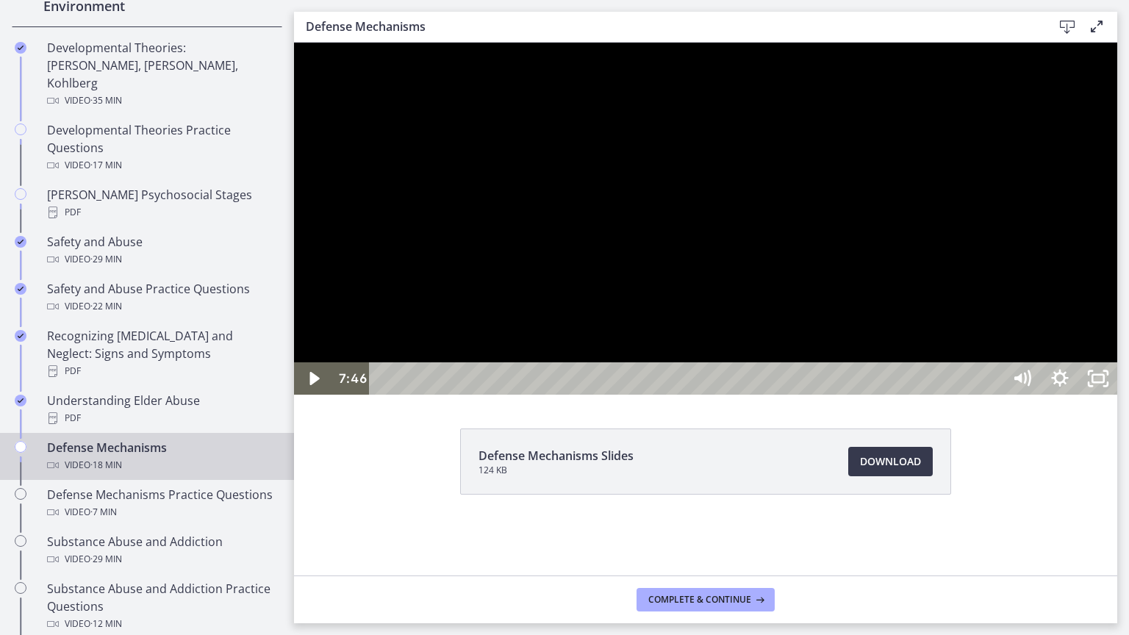
click at [577, 395] on div at bounding box center [705, 219] width 823 height 352
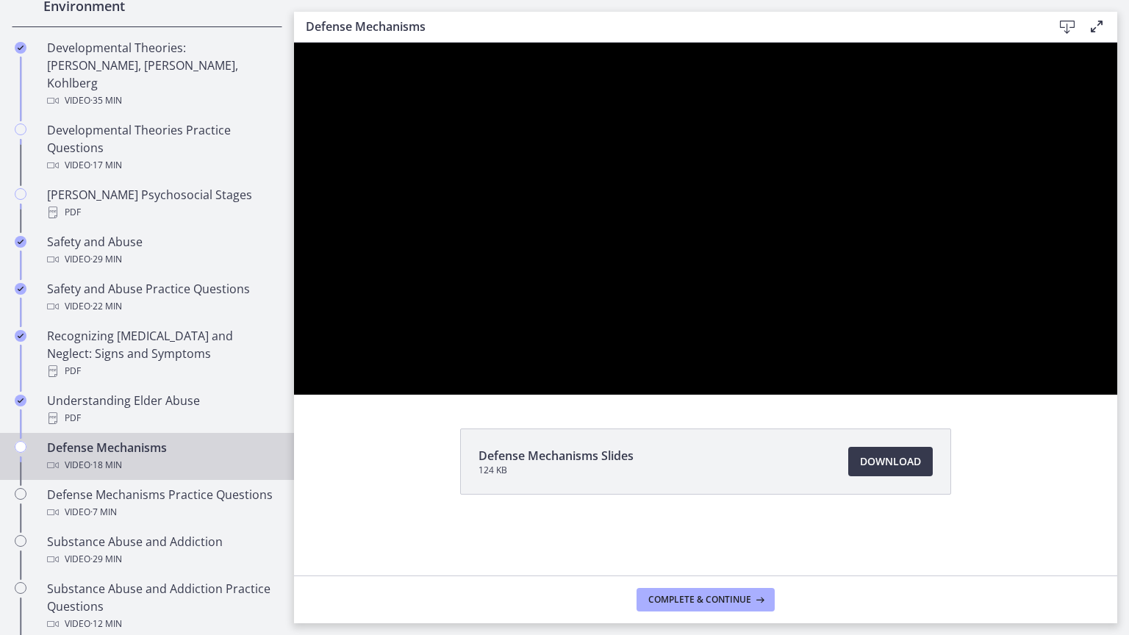
click at [793, 395] on div at bounding box center [705, 219] width 823 height 352
